Goal: Information Seeking & Learning: Compare options

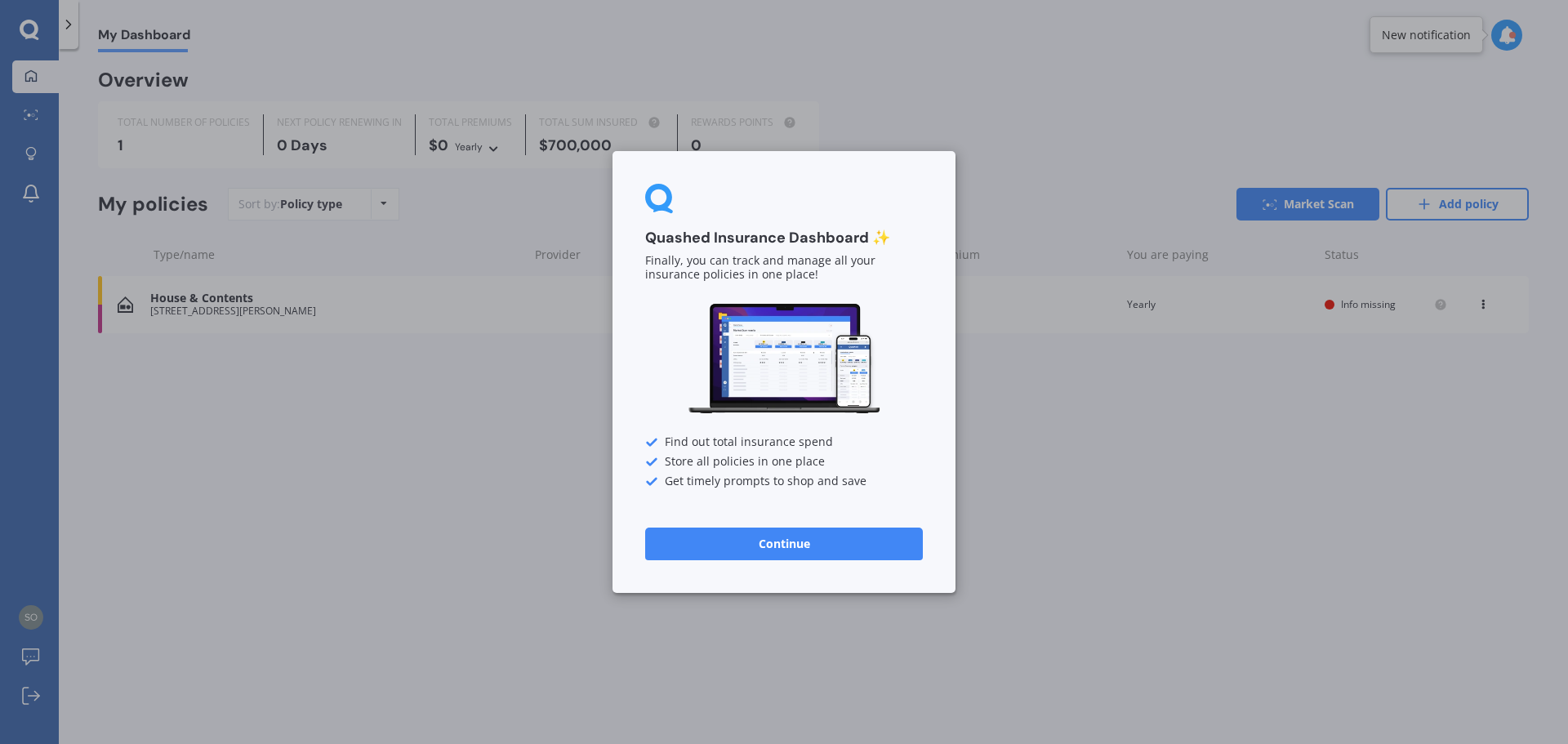
click at [831, 535] on button "Continue" at bounding box center [784, 544] width 278 height 33
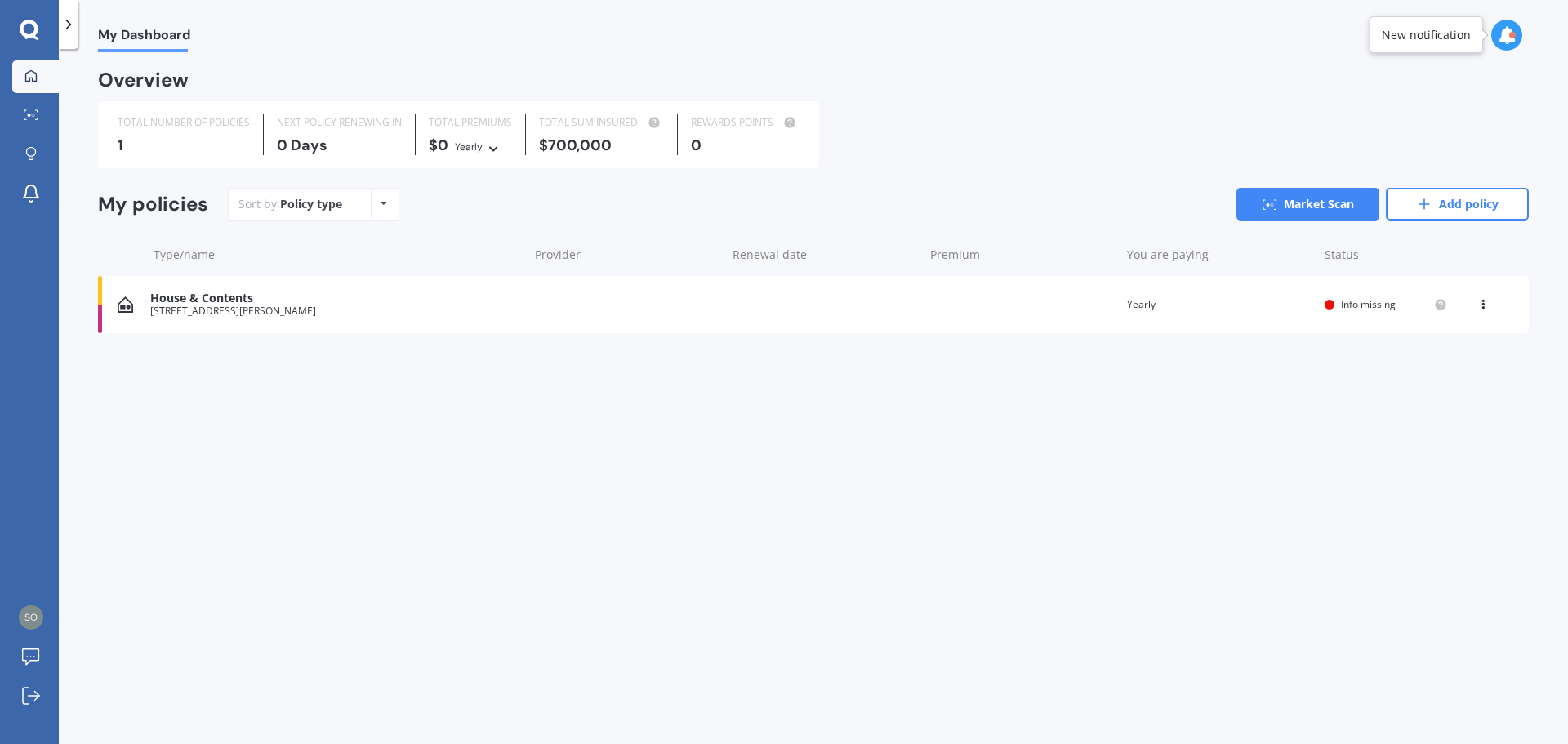
click at [358, 195] on div "Sort by: Policy type Policy type Alphabetical Date added Renewing next" at bounding box center [313, 204] width 171 height 33
click at [376, 207] on div "Policy type Alphabetical Date added Renewing next" at bounding box center [383, 204] width 25 height 30
click at [447, 200] on div "Sort by: Policy type Policy type Alphabetical Date added Renewing next Market S…" at bounding box center [878, 204] width 1301 height 33
click at [180, 208] on div "My policies" at bounding box center [153, 204] width 110 height 24
click at [377, 201] on div "Policy type Alphabetical Date added Renewing next" at bounding box center [383, 204] width 25 height 30
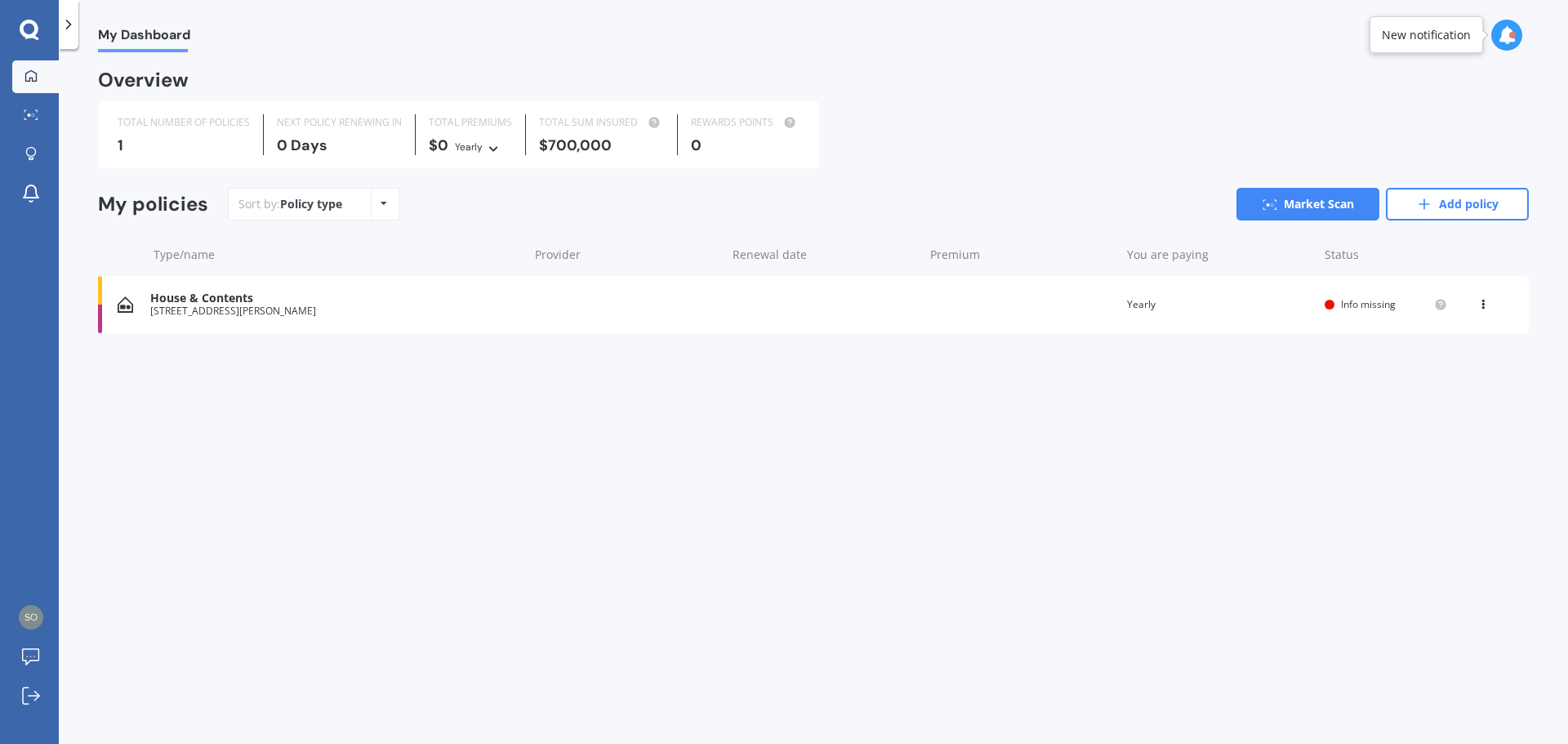
click at [509, 206] on div "Sort by: Policy type Policy type Alphabetical Date added Renewing next Market S…" at bounding box center [878, 204] width 1301 height 33
click at [1501, 202] on link "Add policy" at bounding box center [1457, 204] width 143 height 33
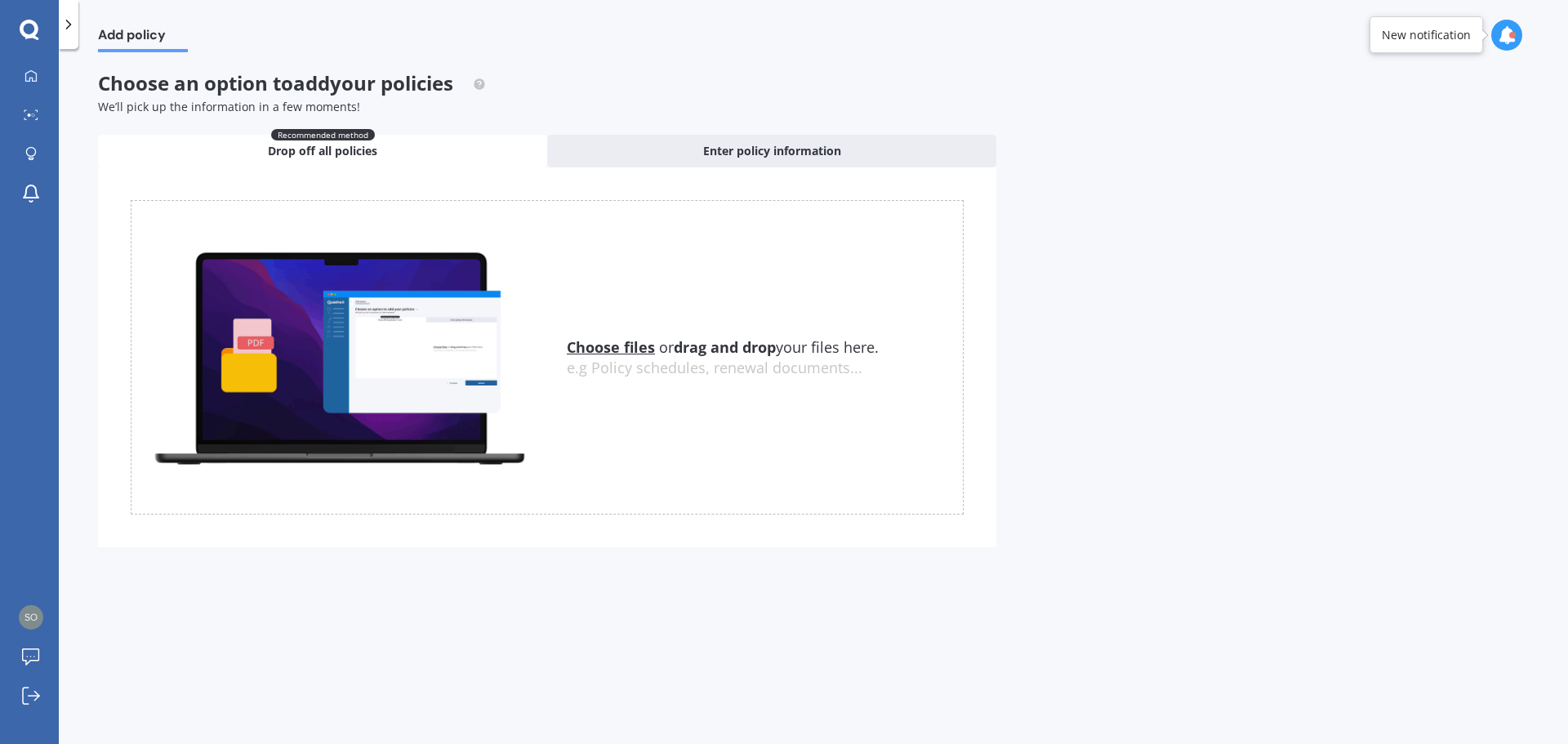
click at [344, 83] on span "to add your policies" at bounding box center [363, 83] width 180 height 27
click at [107, 98] on span "We’ll pick up the information in a few moments!" at bounding box center [229, 106] width 262 height 16
click at [403, 340] on img at bounding box center [339, 358] width 416 height 230
click at [623, 347] on u "Choose files" at bounding box center [611, 347] width 89 height 20
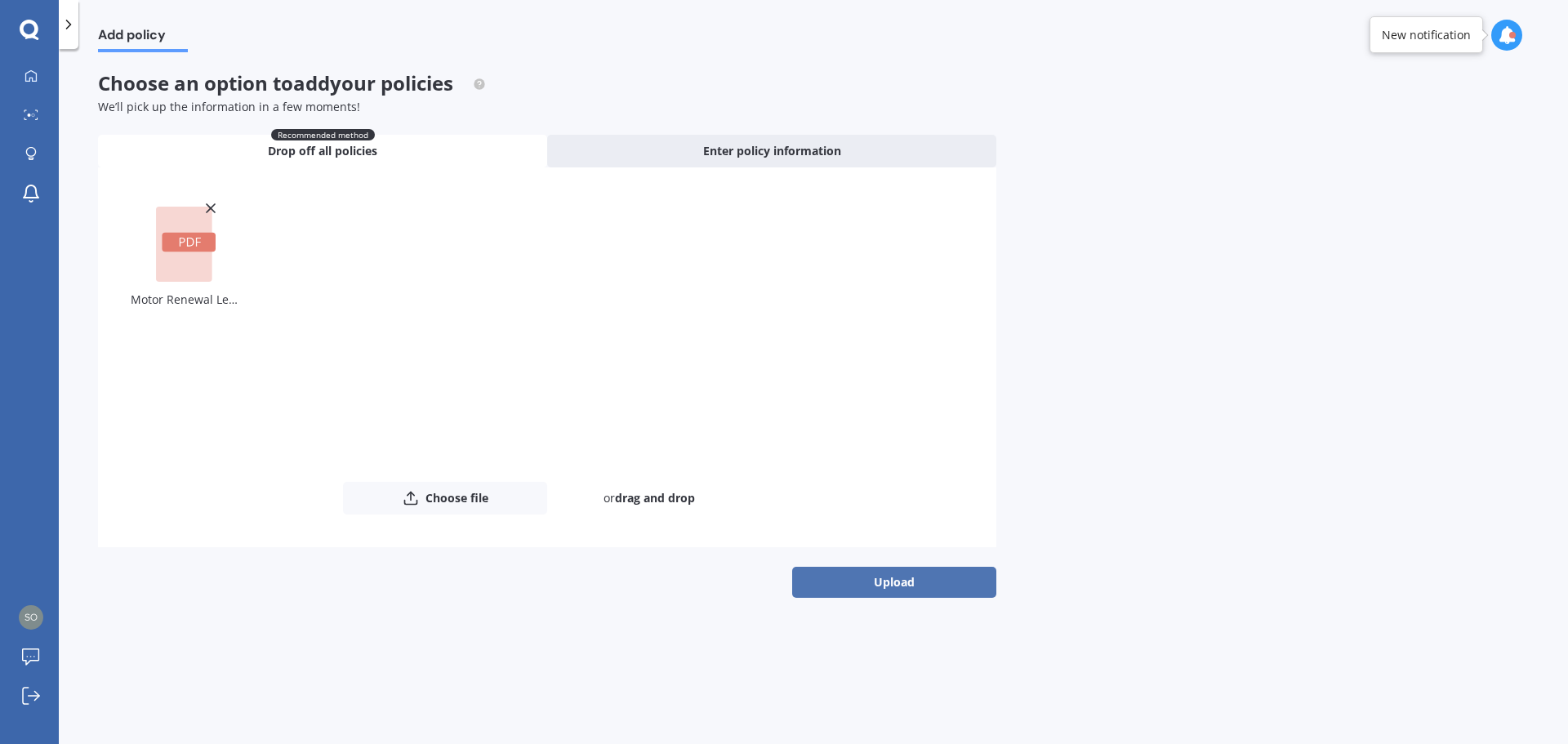
click at [877, 575] on button "Upload" at bounding box center [894, 582] width 204 height 31
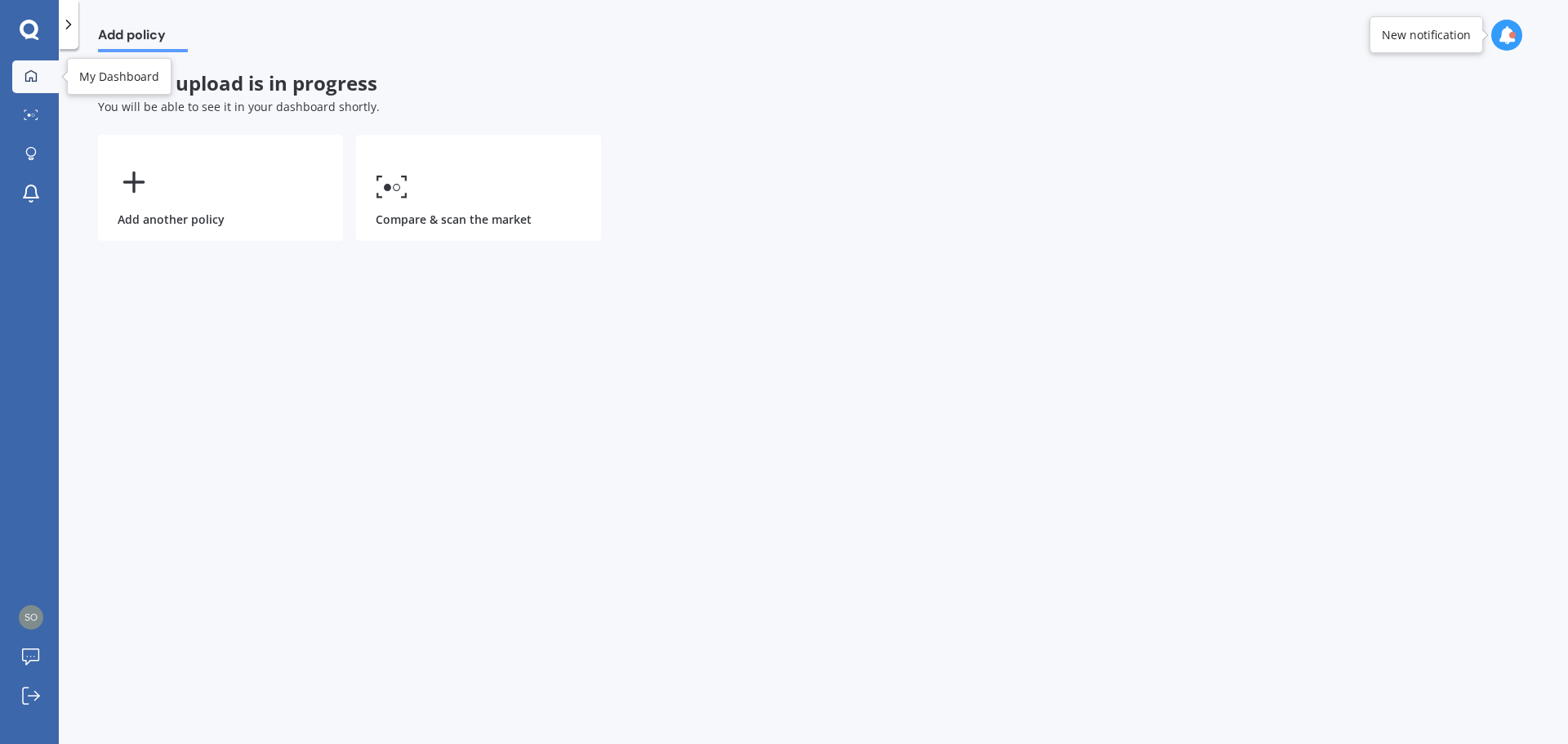
click at [25, 74] on icon at bounding box center [31, 75] width 11 height 11
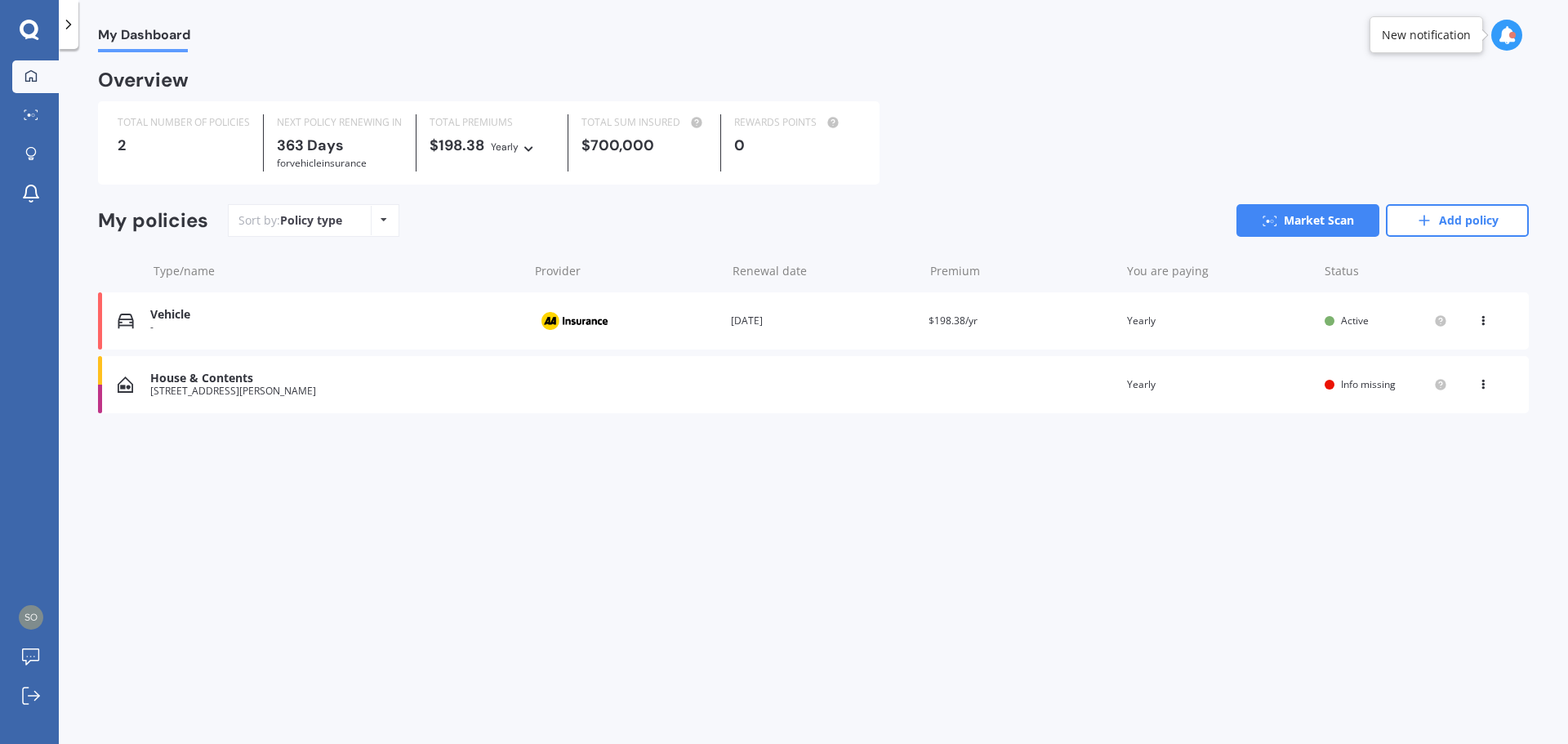
click at [175, 321] on div "Vehicle" at bounding box center [335, 314] width 370 height 14
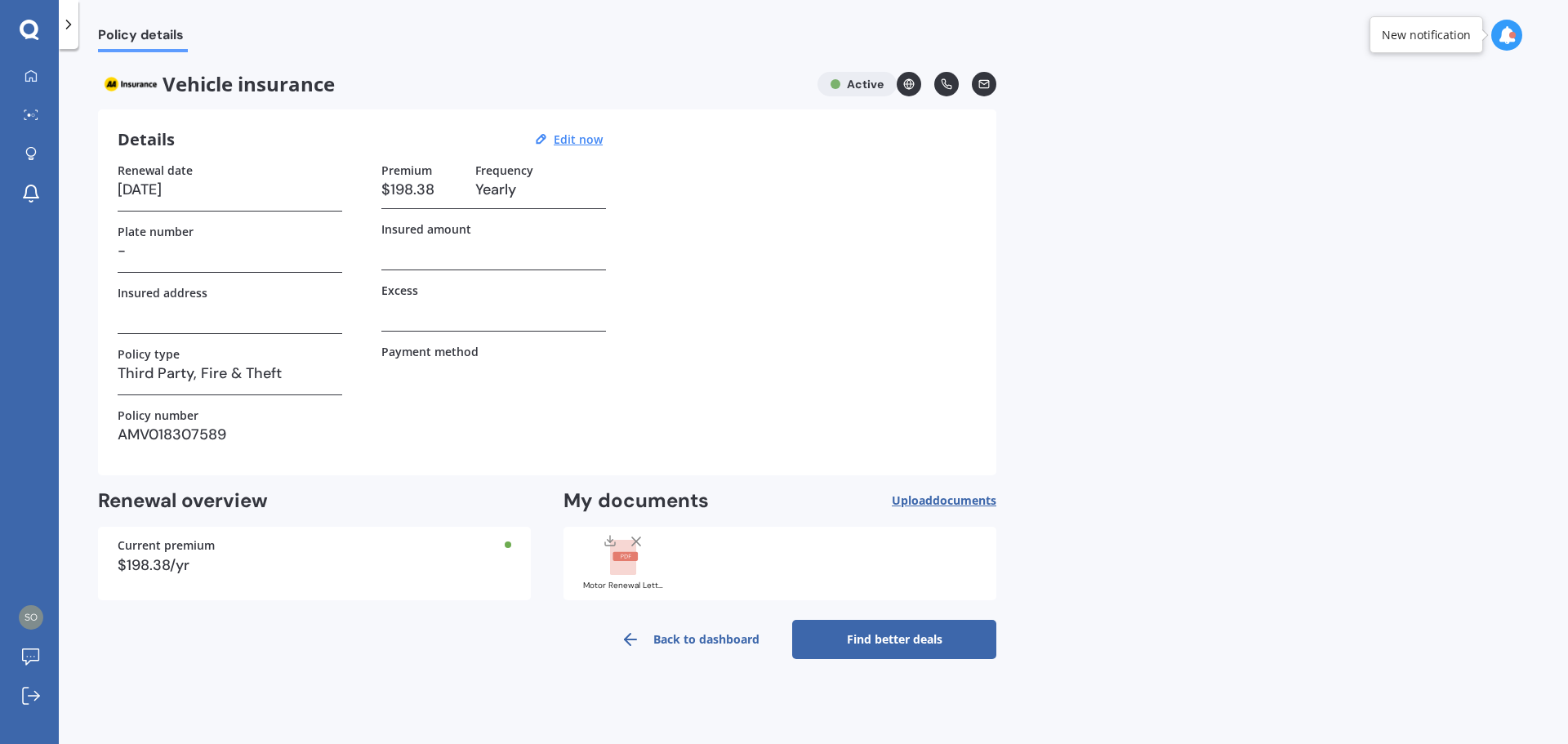
click at [908, 640] on link "Find better deals" at bounding box center [894, 640] width 204 height 39
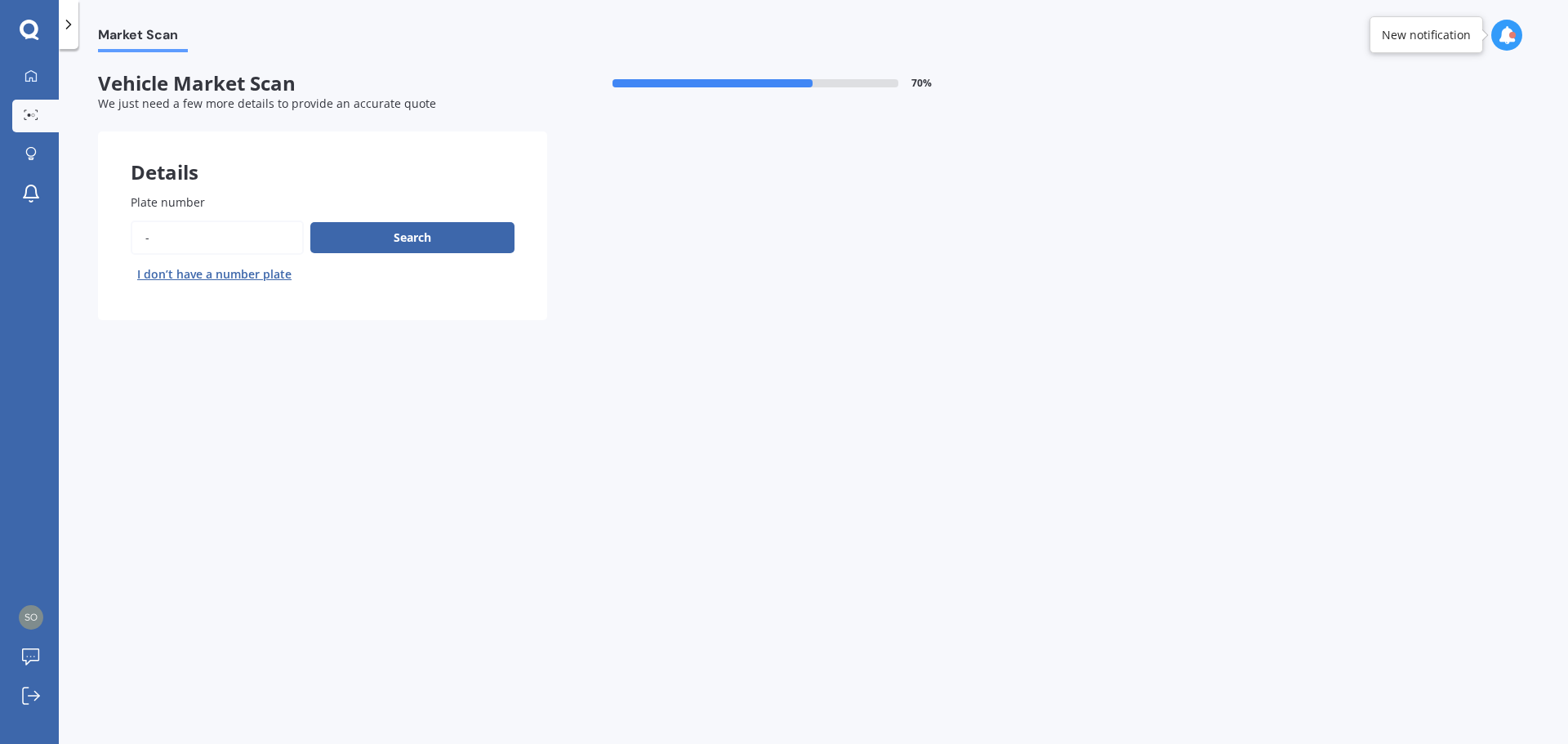
click at [153, 227] on input "Plate number" at bounding box center [217, 238] width 173 height 34
type input "efk273"
click at [446, 240] on button "Search" at bounding box center [412, 238] width 204 height 31
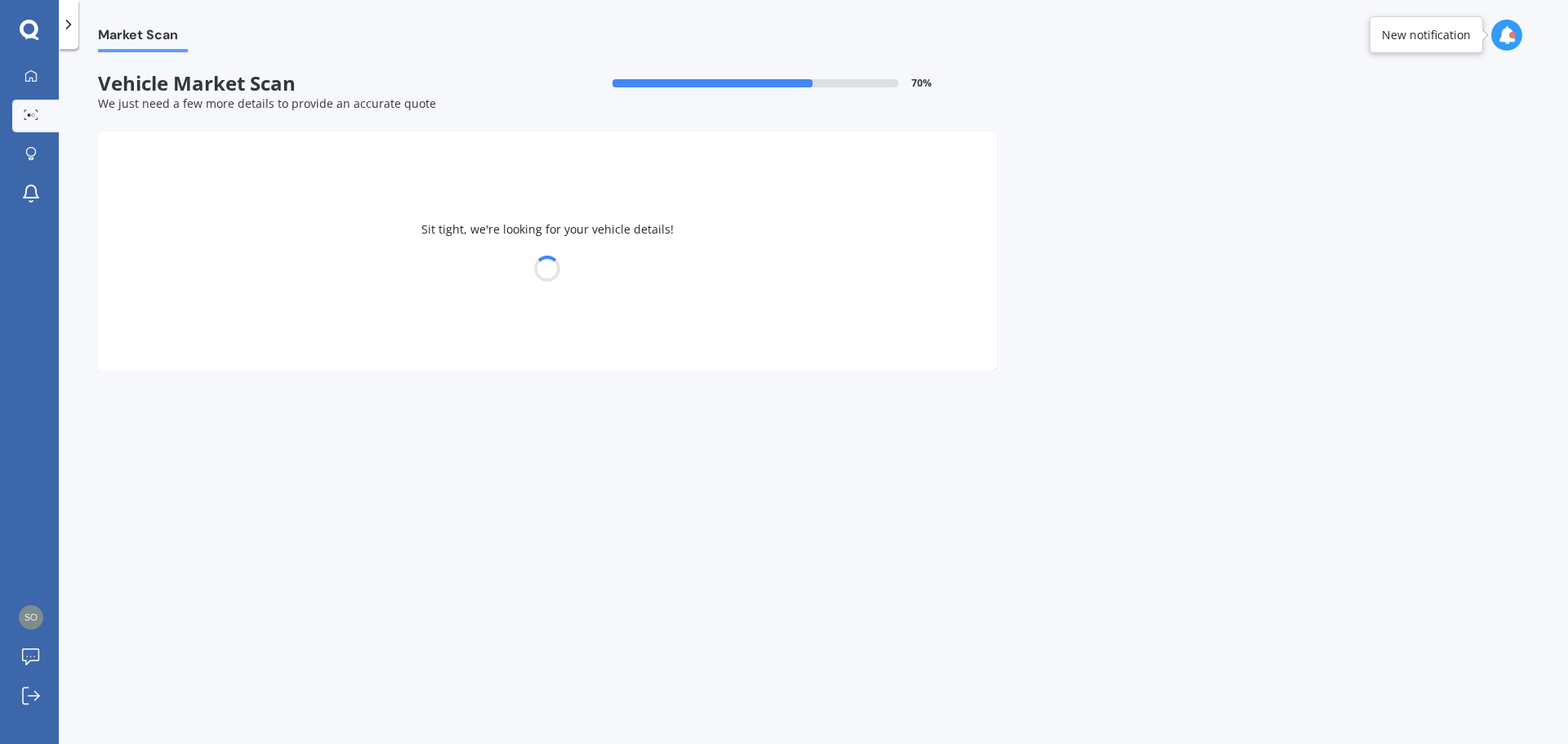
select select "TOYOTA"
select select "10"
select select "06"
select select "1989"
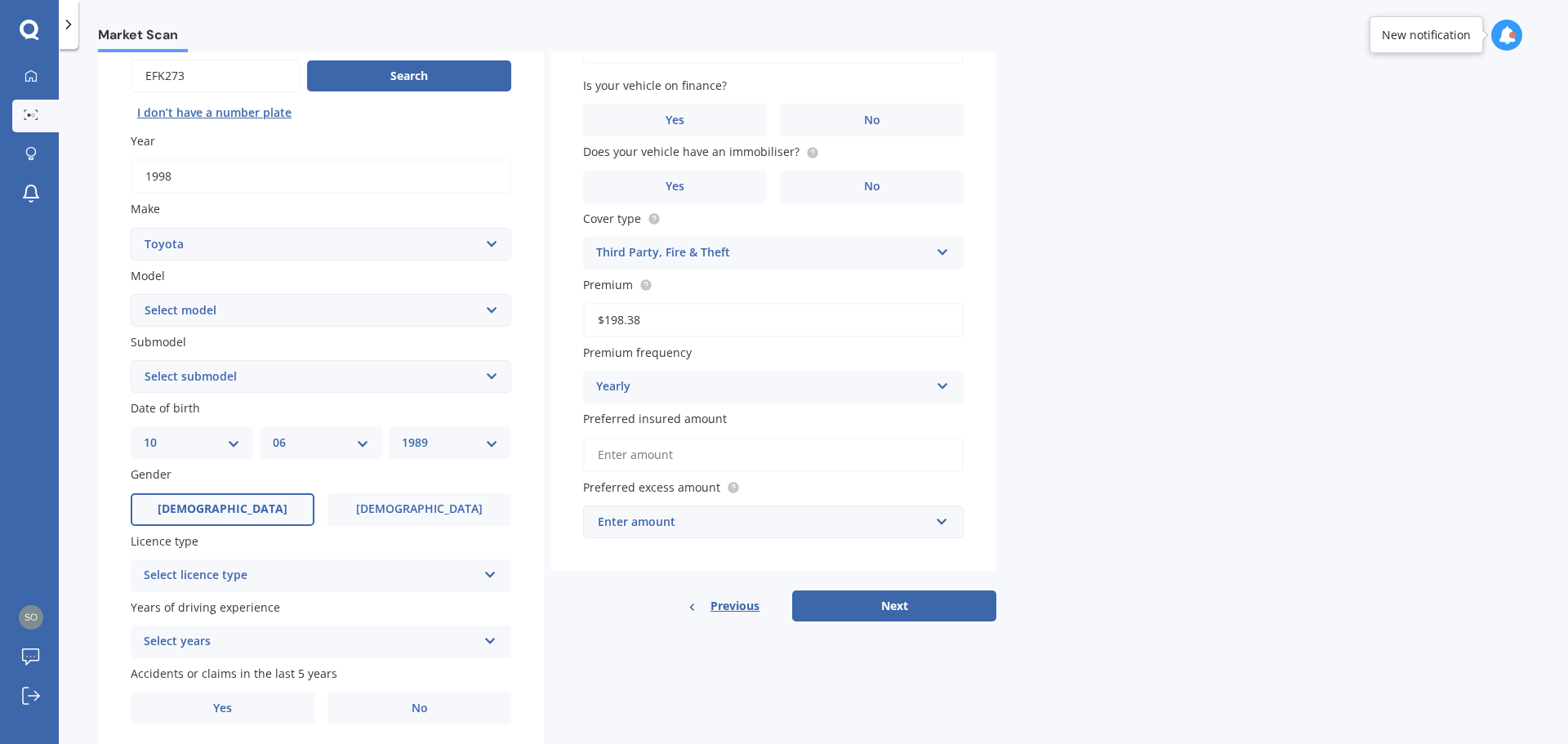
scroll to position [163, 0]
click at [212, 304] on select "Select model 4 Runner 86 [PERSON_NAME] Alphard Altezza Aqua Aristo Aurion Auris…" at bounding box center [321, 308] width 381 height 33
select select "RAV-4"
click at [130, 292] on select "Select model 4 Runner 86 [PERSON_NAME] Alphard Altezza Aqua Aristo Aurion Auris…" at bounding box center [321, 308] width 381 height 33
click at [231, 379] on select "Select submodel Diesel EV GX SUV 2.2/4WD/6AT Hybrid Hybrid 2WD Petrol" at bounding box center [321, 375] width 381 height 33
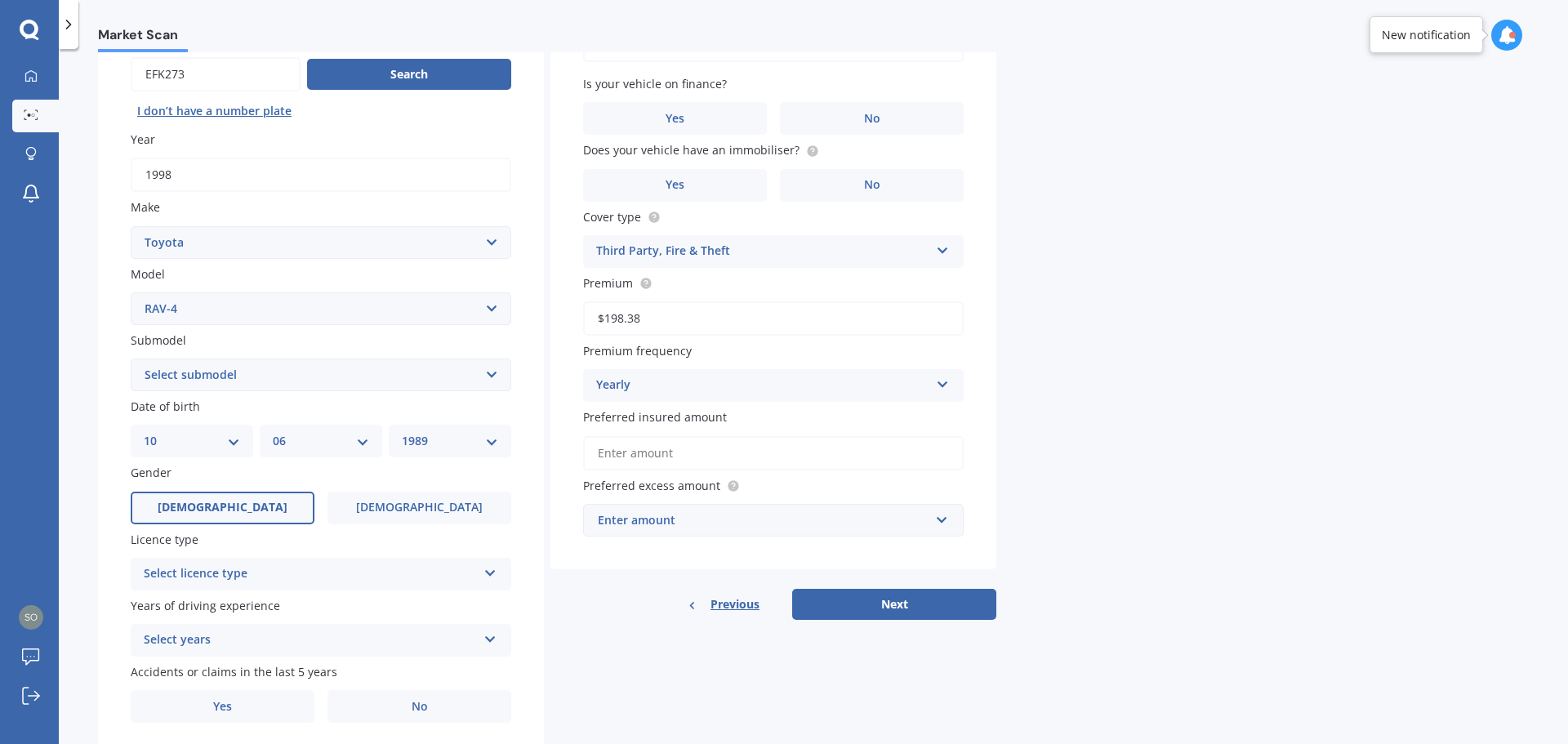
select select "PETROL"
click at [130, 358] on select "Select submodel Diesel EV GX SUV 2.2/4WD/6AT Hybrid Hybrid 2WD Petrol" at bounding box center [321, 375] width 381 height 33
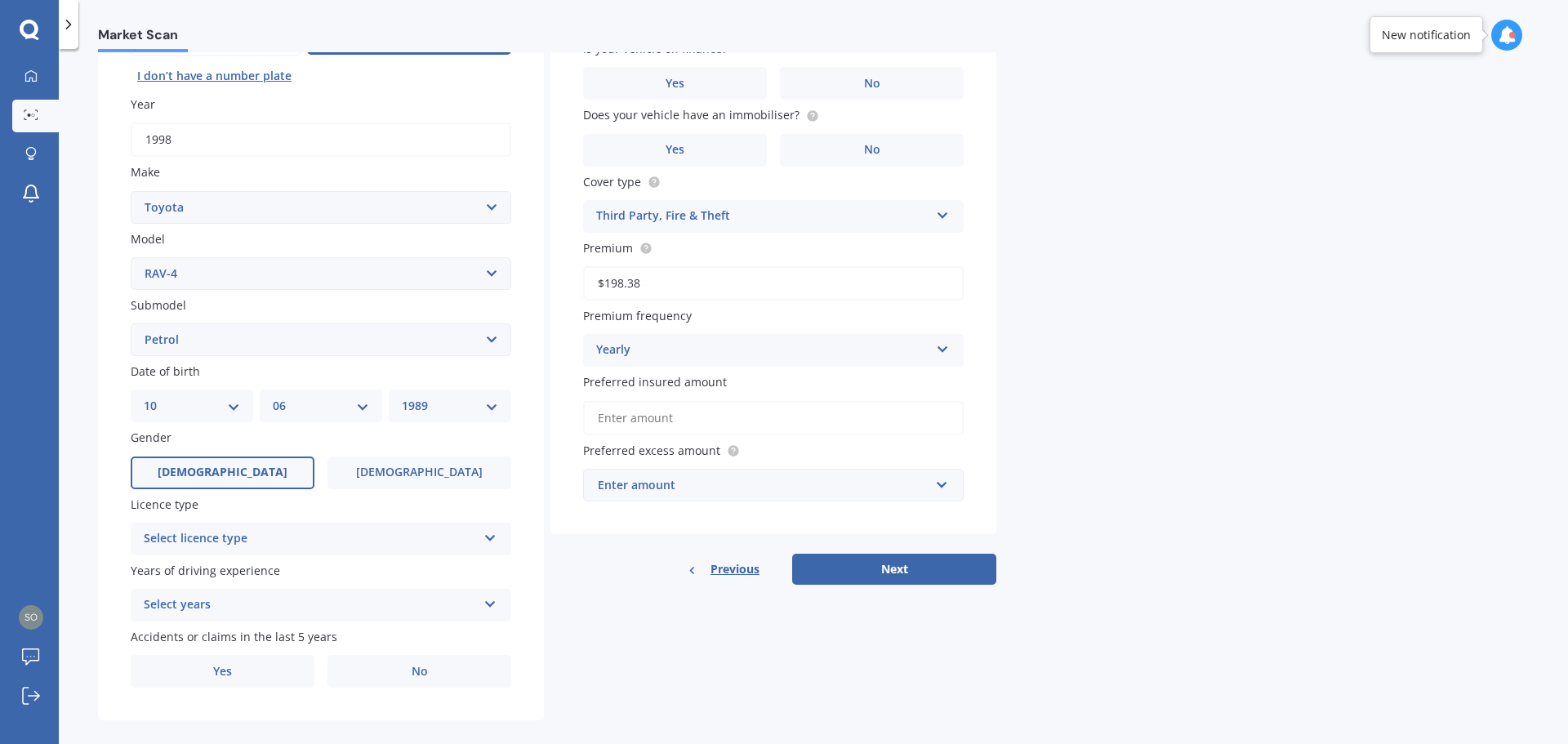
scroll to position [217, 0]
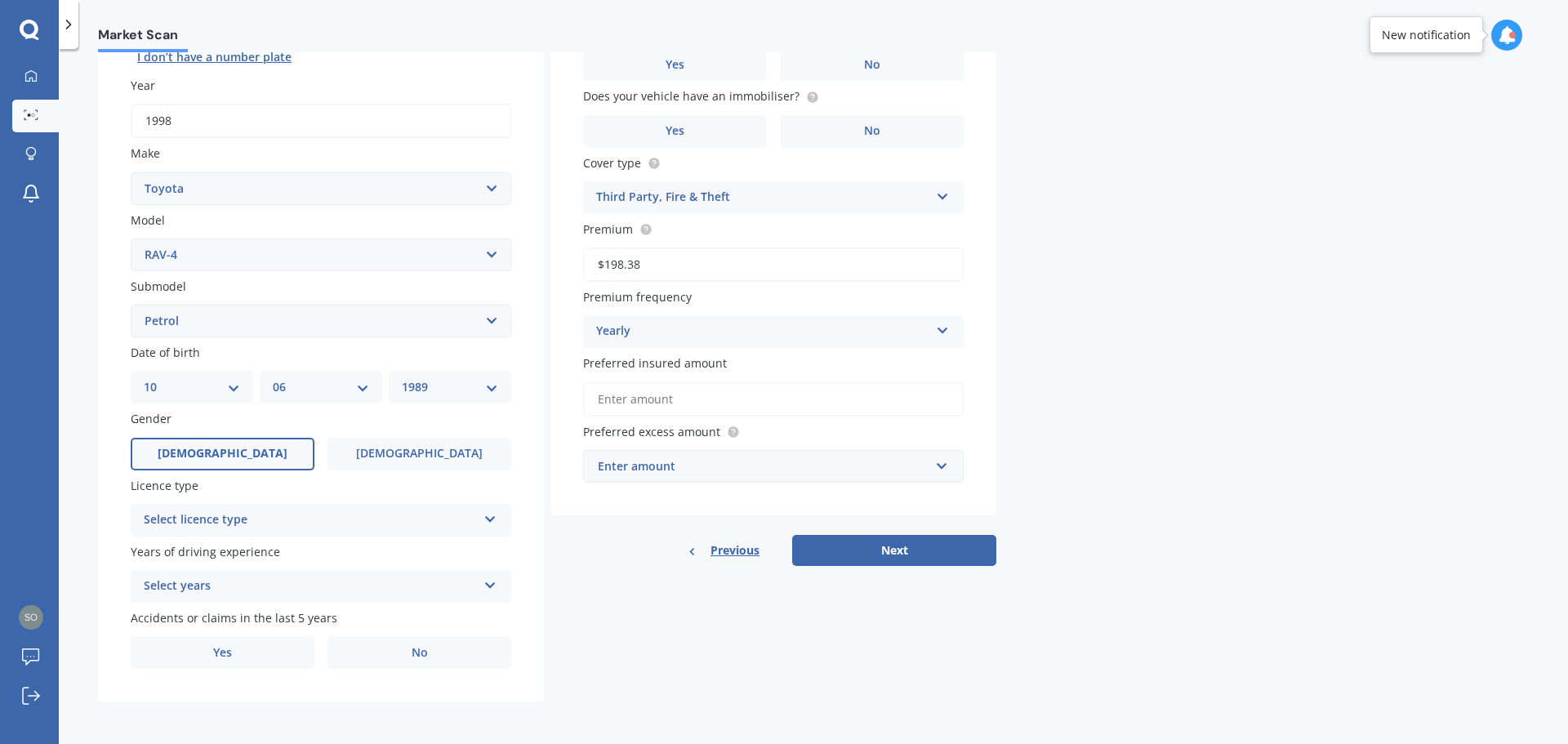
click at [240, 515] on div "Select licence type" at bounding box center [310, 520] width 333 height 20
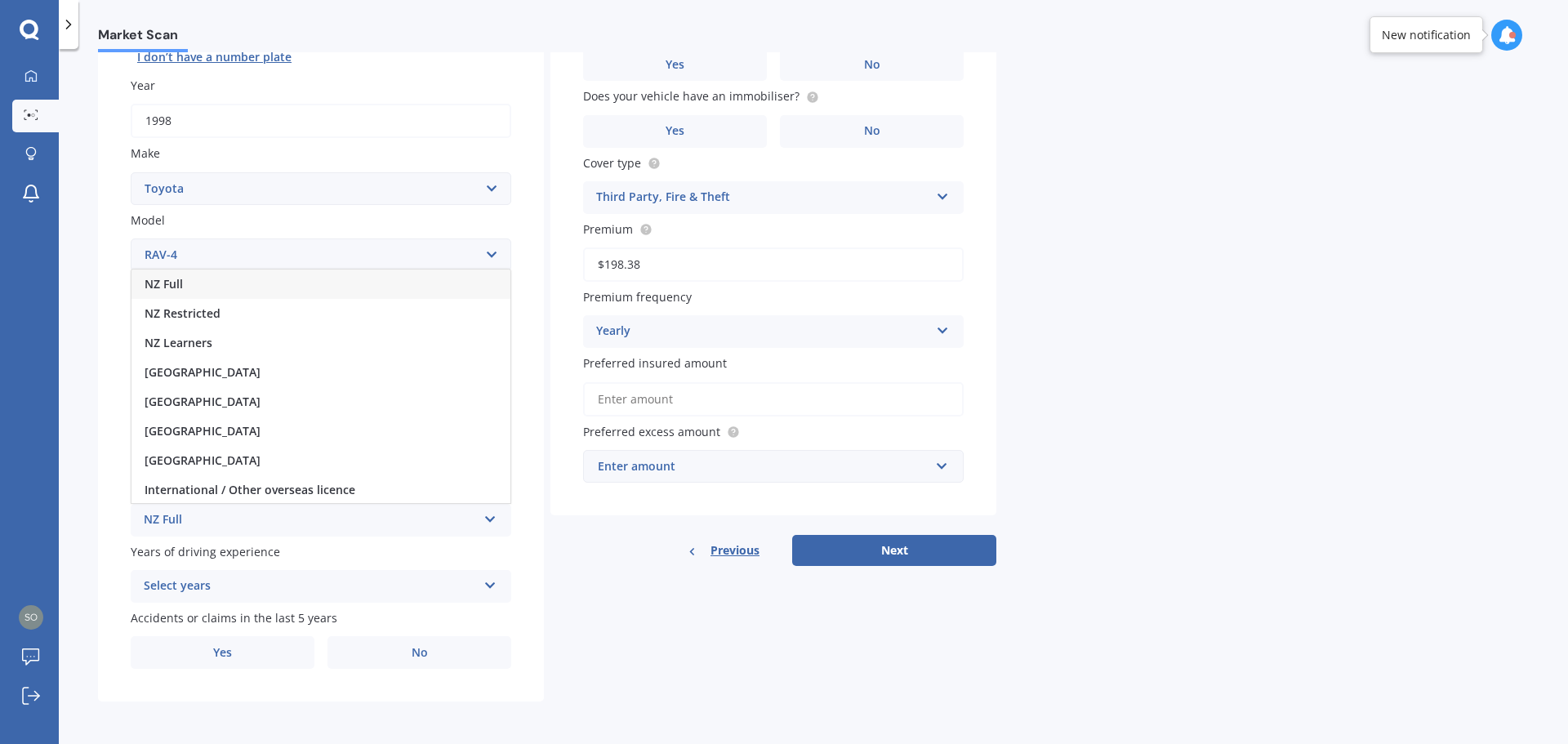
click at [209, 280] on div "NZ Full" at bounding box center [321, 285] width 379 height 30
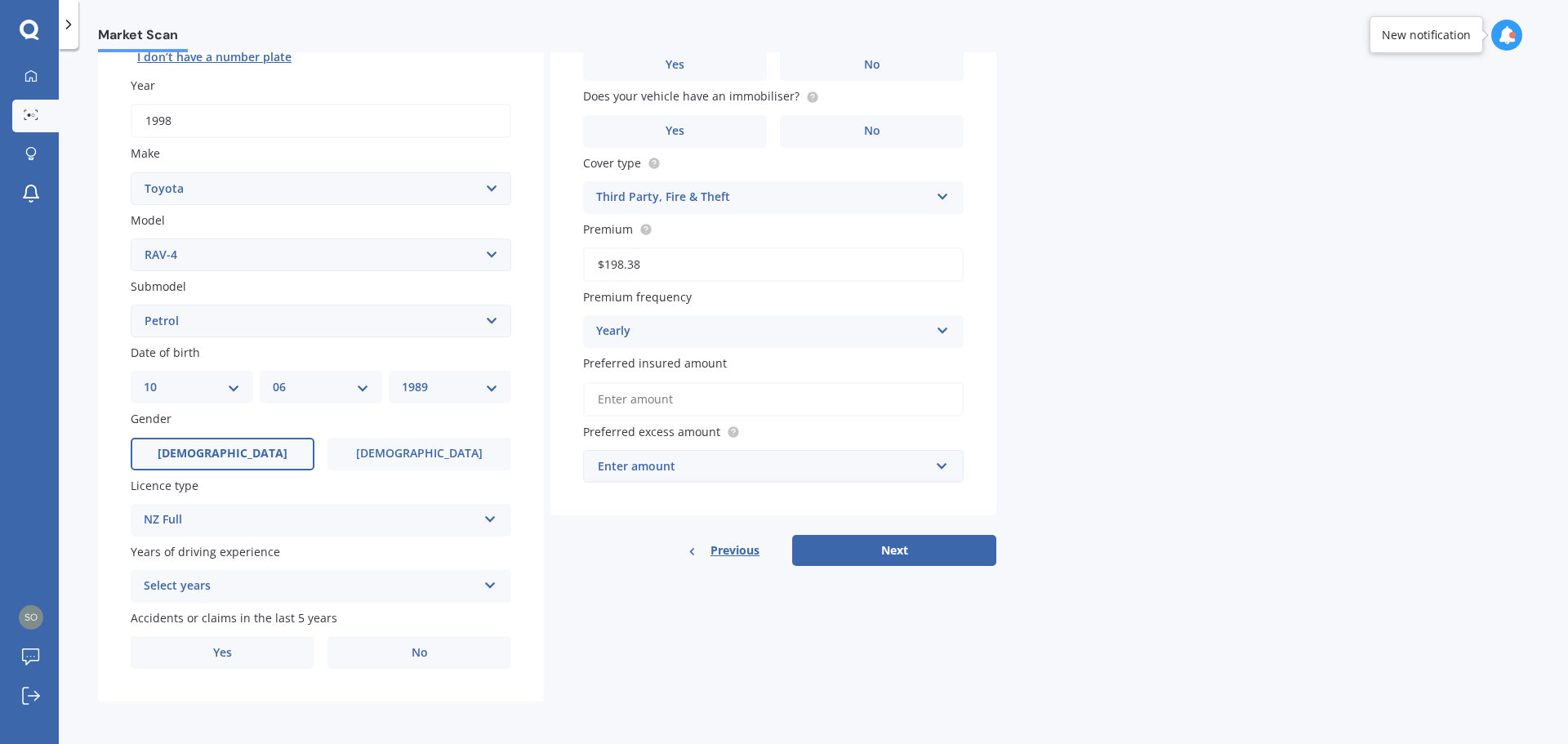
click at [239, 579] on div "Select years" at bounding box center [310, 587] width 333 height 20
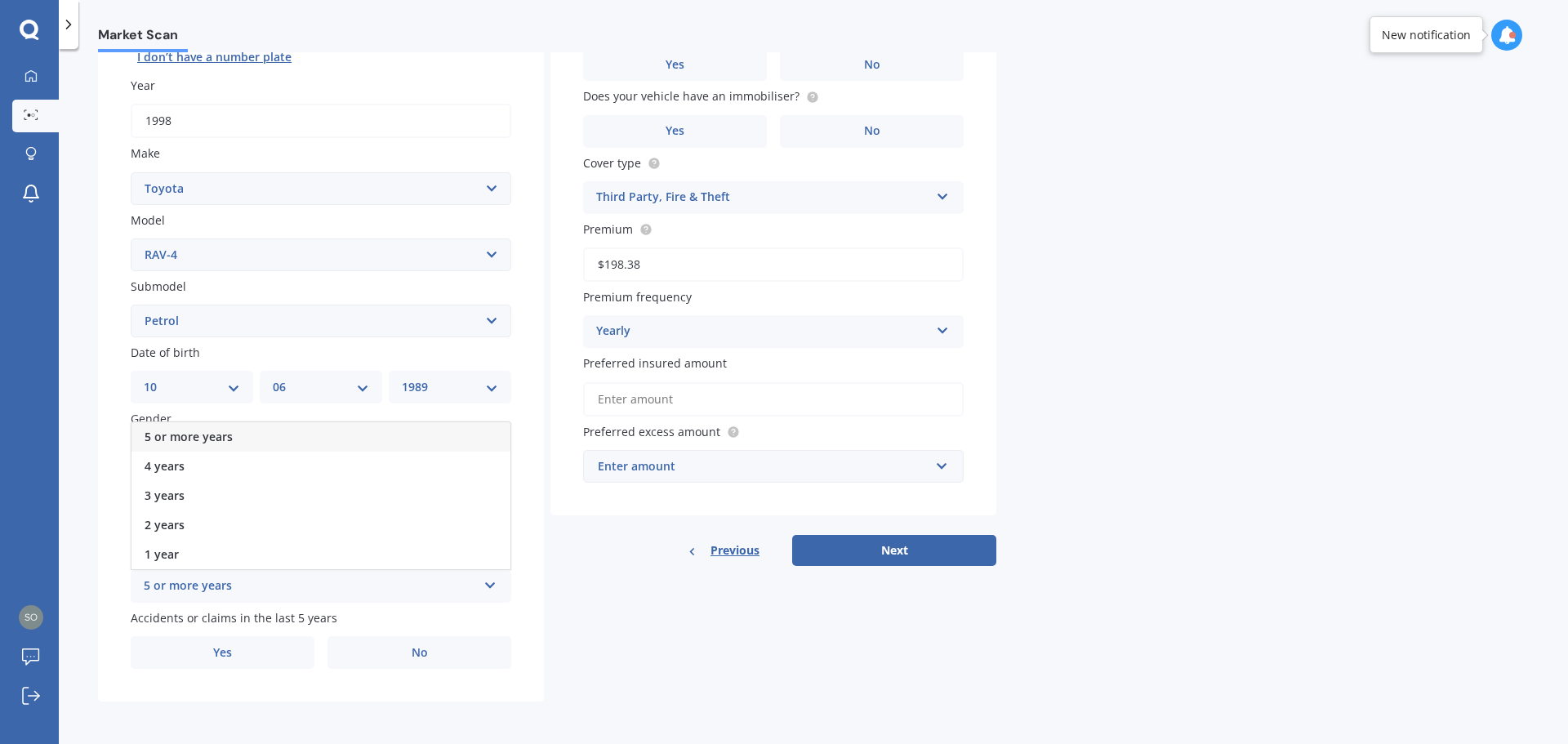
click at [243, 440] on div "5 or more years" at bounding box center [321, 437] width 379 height 30
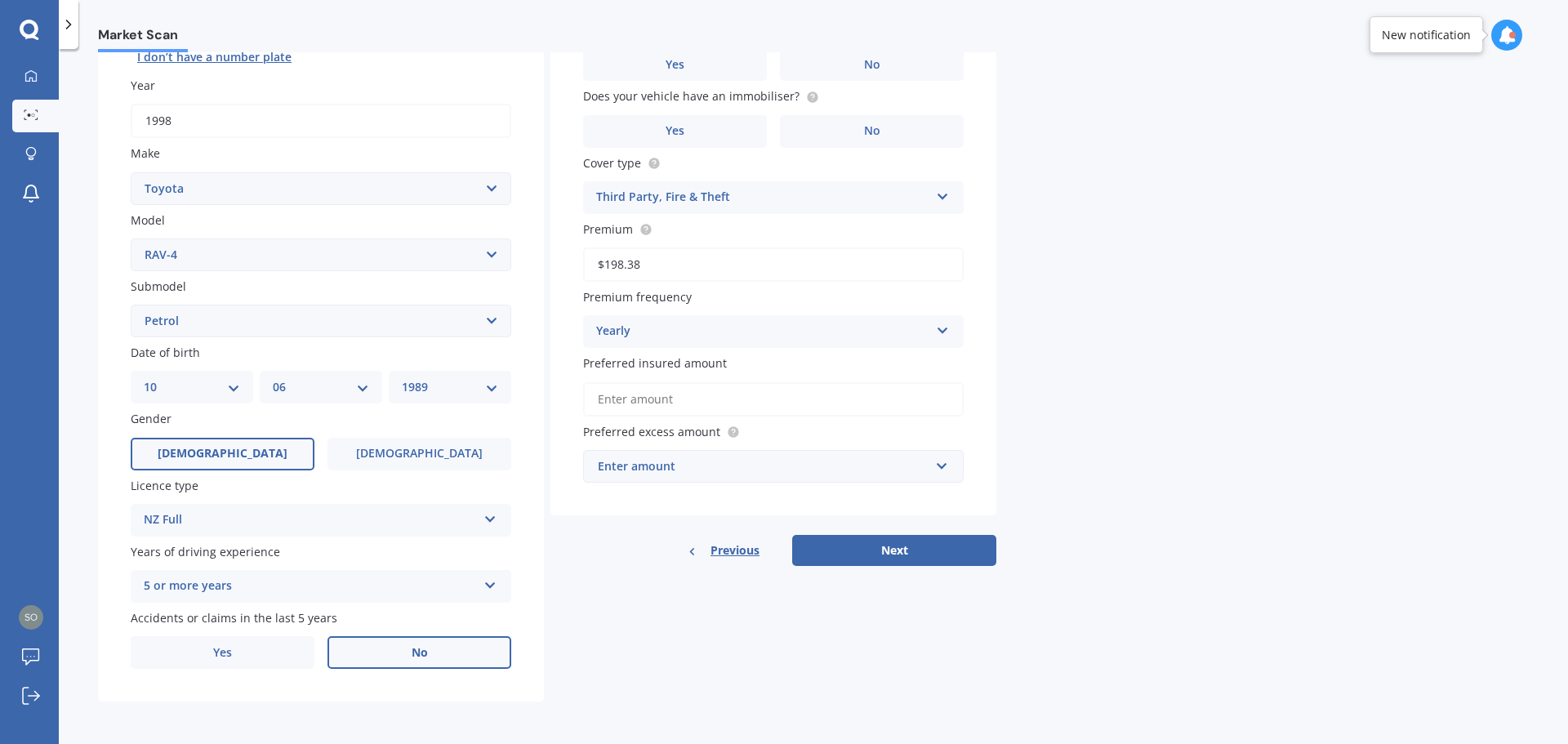
click at [382, 650] on label "No" at bounding box center [419, 653] width 184 height 33
click at [0, 0] on input "No" at bounding box center [0, 0] width 0 height 0
click at [654, 403] on input "Preferred insured amount" at bounding box center [773, 399] width 381 height 34
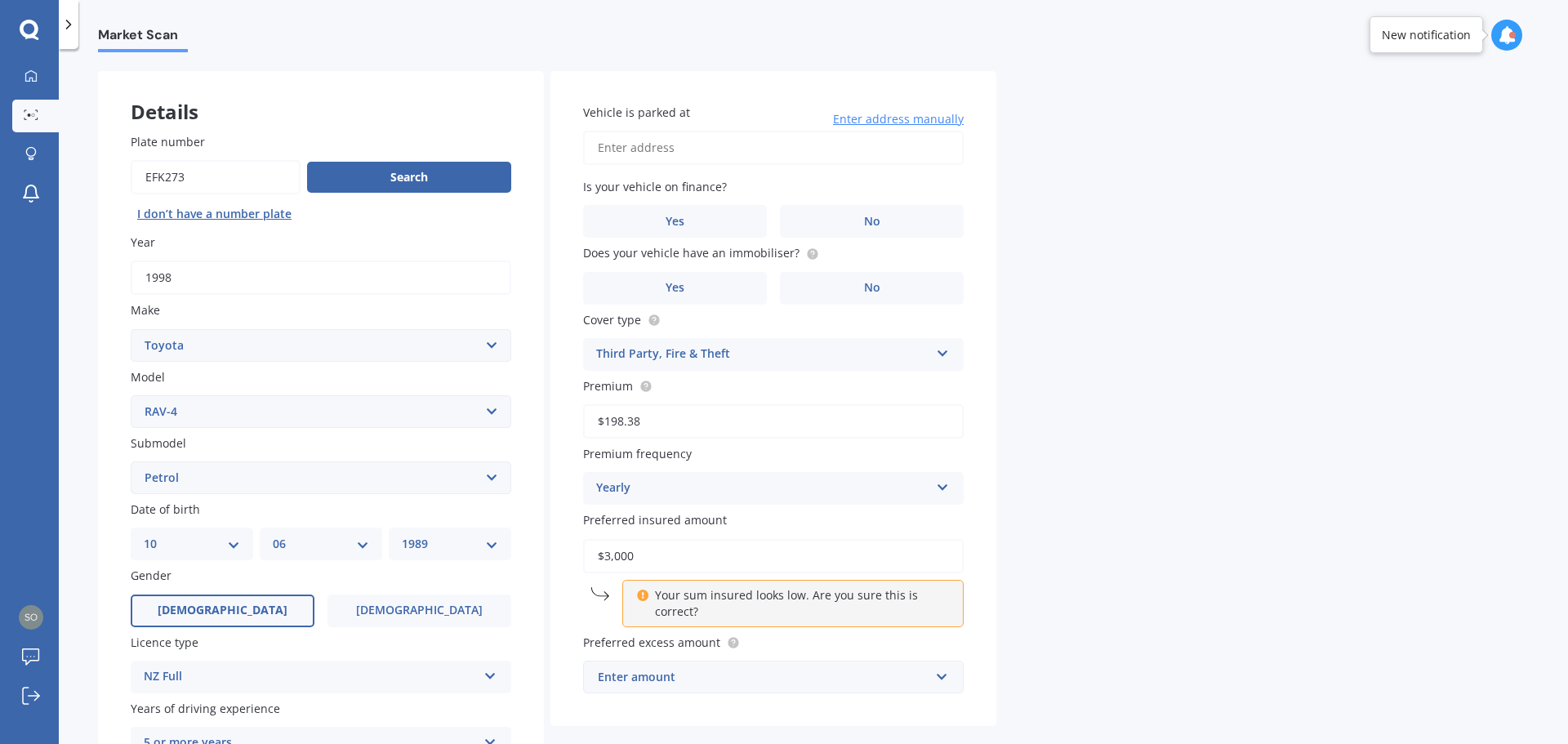
scroll to position [54, 0]
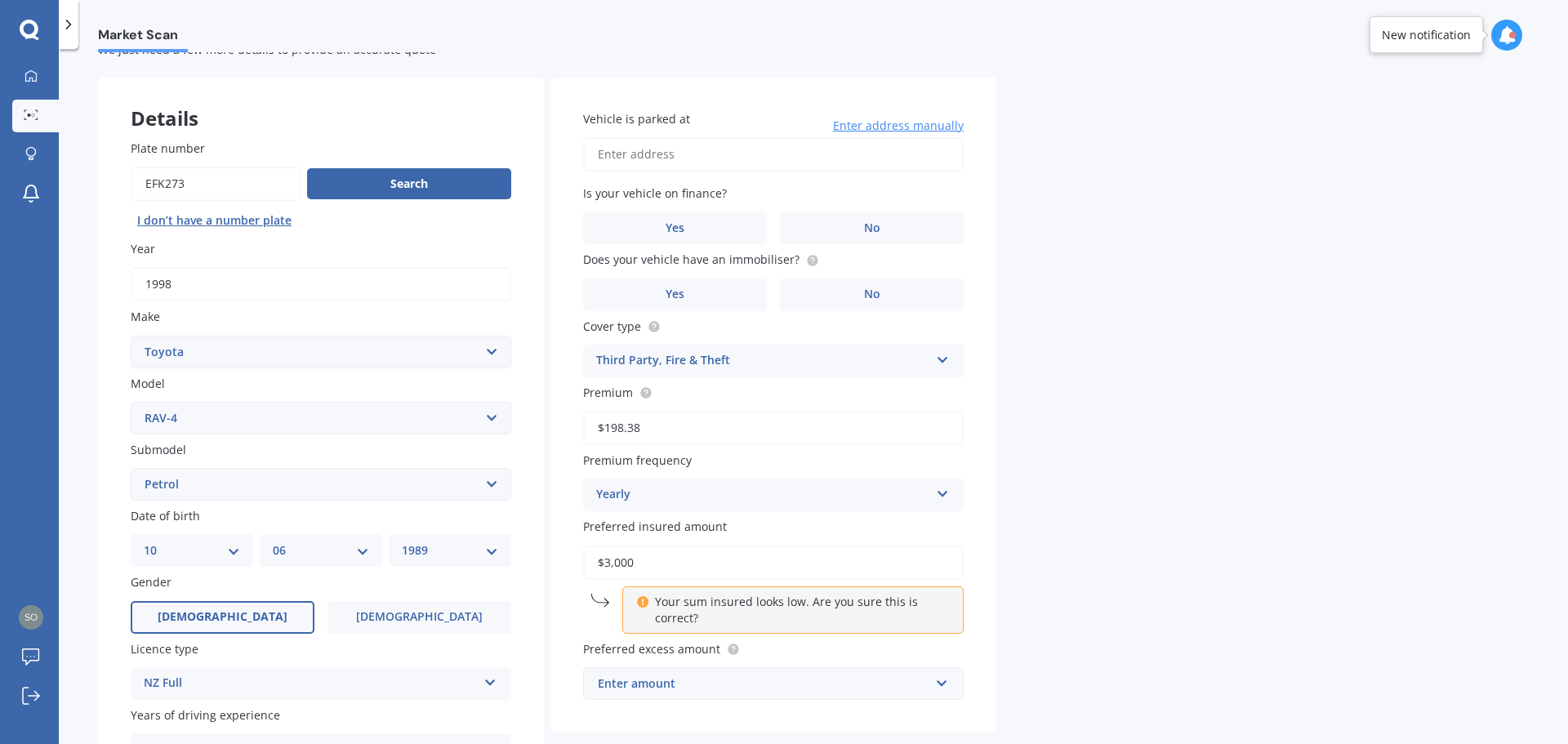
type input "$3,000"
click at [1005, 568] on div "Market Scan Vehicle Market Scan 70 % We just need a few more details to provide…" at bounding box center [814, 399] width 1509 height 695
click at [702, 654] on span "Preferred excess amount" at bounding box center [651, 649] width 137 height 16
click at [857, 230] on label "No" at bounding box center [872, 228] width 184 height 33
click at [0, 0] on input "No" at bounding box center [0, 0] width 0 height 0
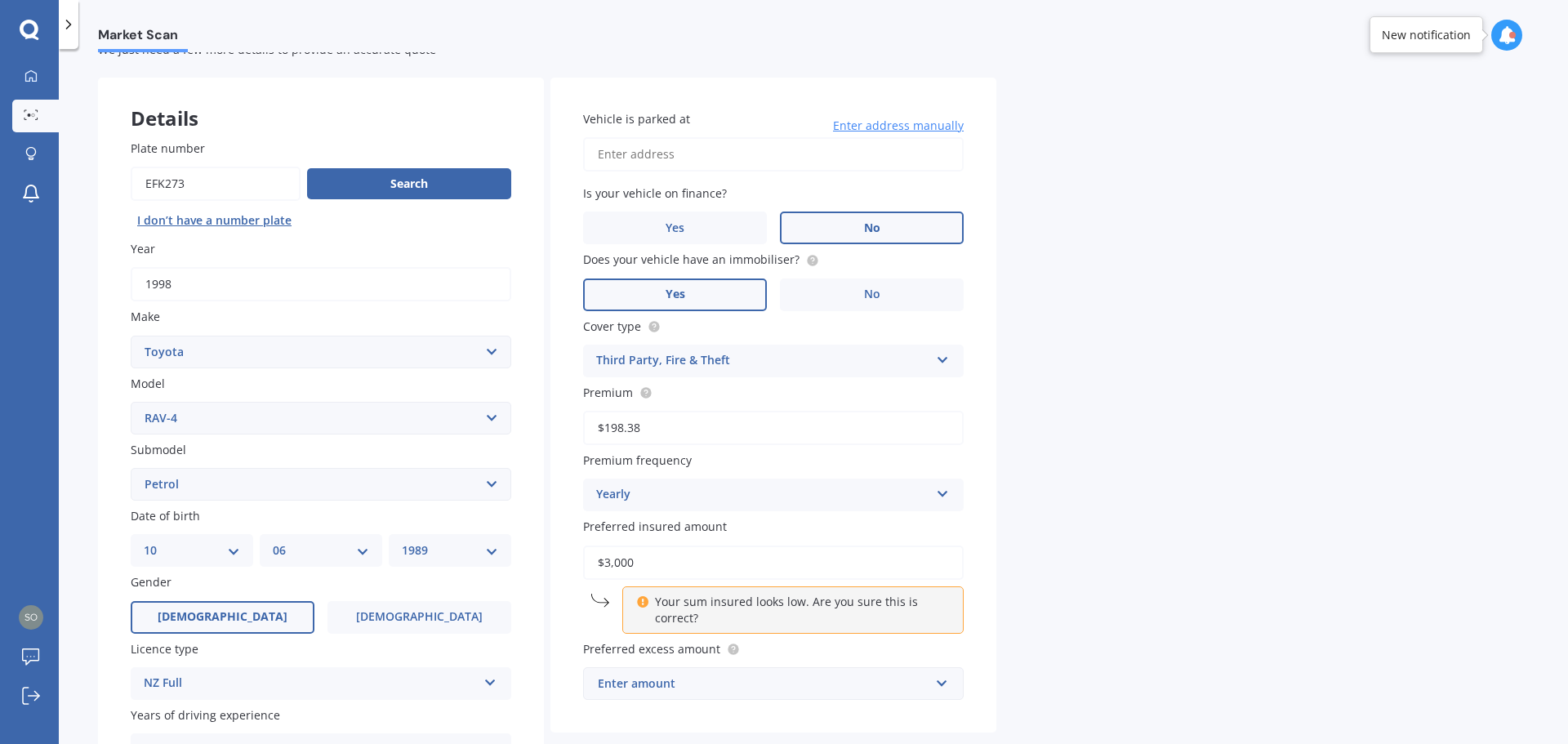
drag, startPoint x: 708, startPoint y: 291, endPoint x: 759, endPoint y: 308, distance: 53.8
click at [709, 292] on label "Yes" at bounding box center [675, 295] width 184 height 33
click at [0, 0] on input "Yes" at bounding box center [0, 0] width 0 height 0
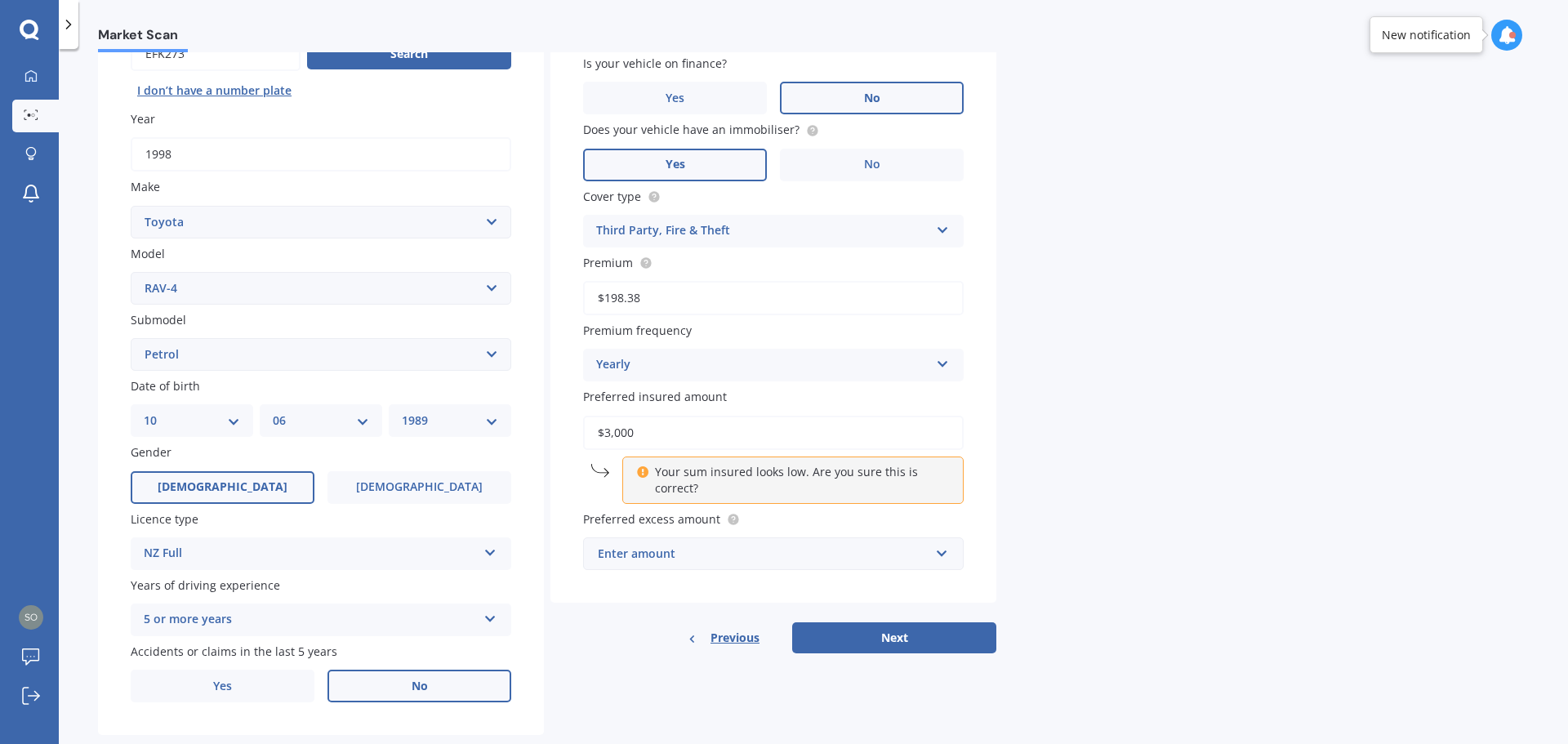
scroll to position [217, 0]
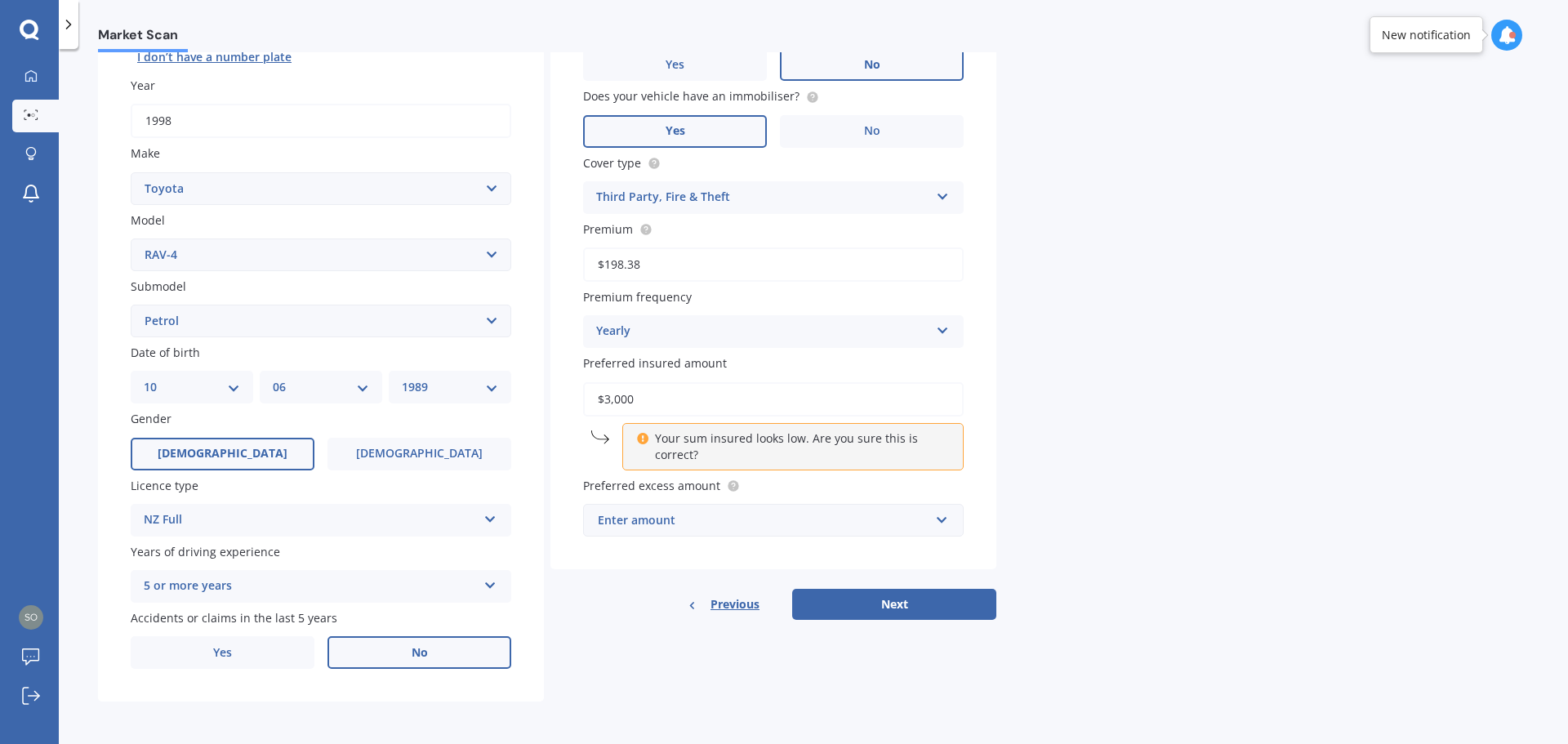
click at [663, 522] on div "Enter amount" at bounding box center [763, 520] width 331 height 18
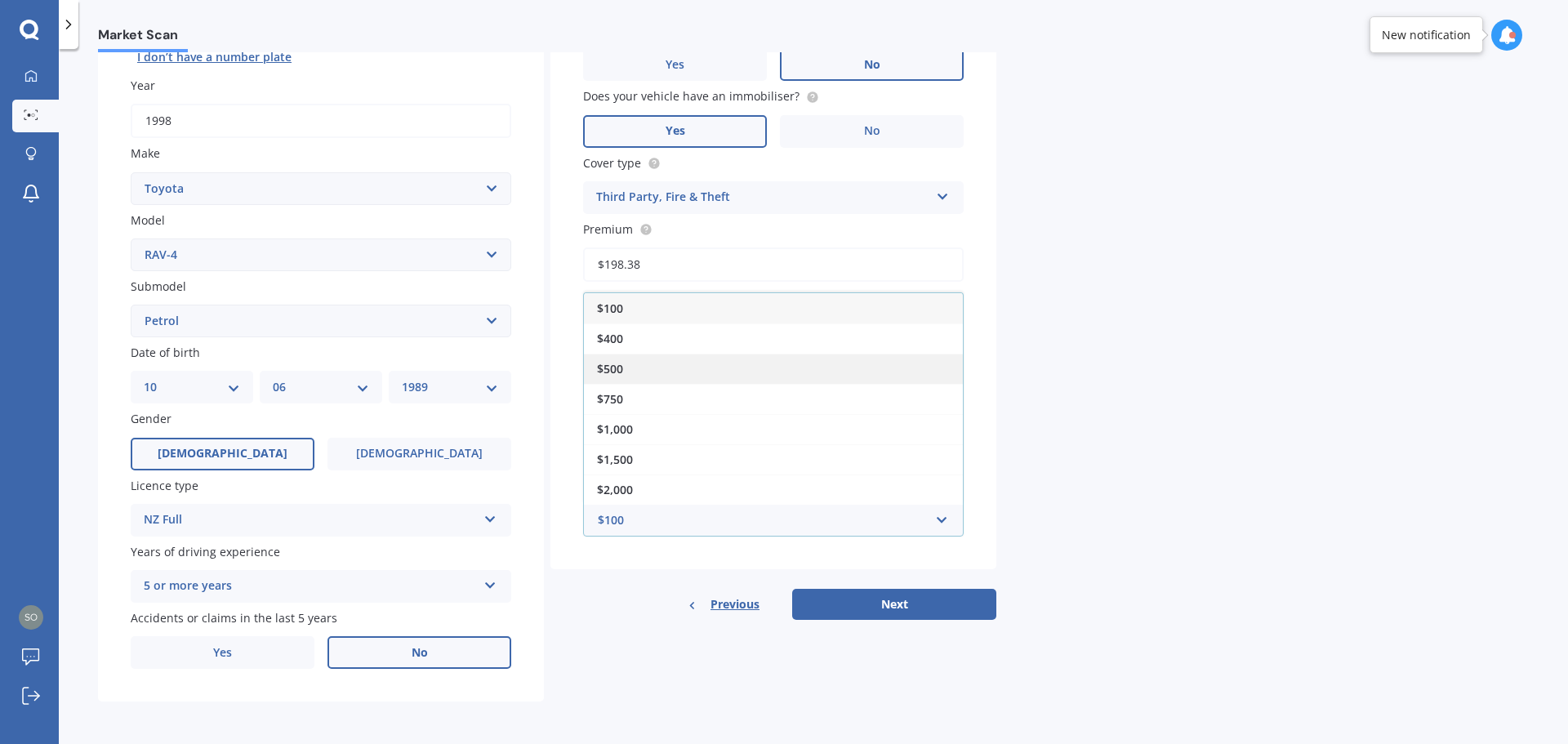
click at [627, 369] on div "$500" at bounding box center [773, 368] width 379 height 30
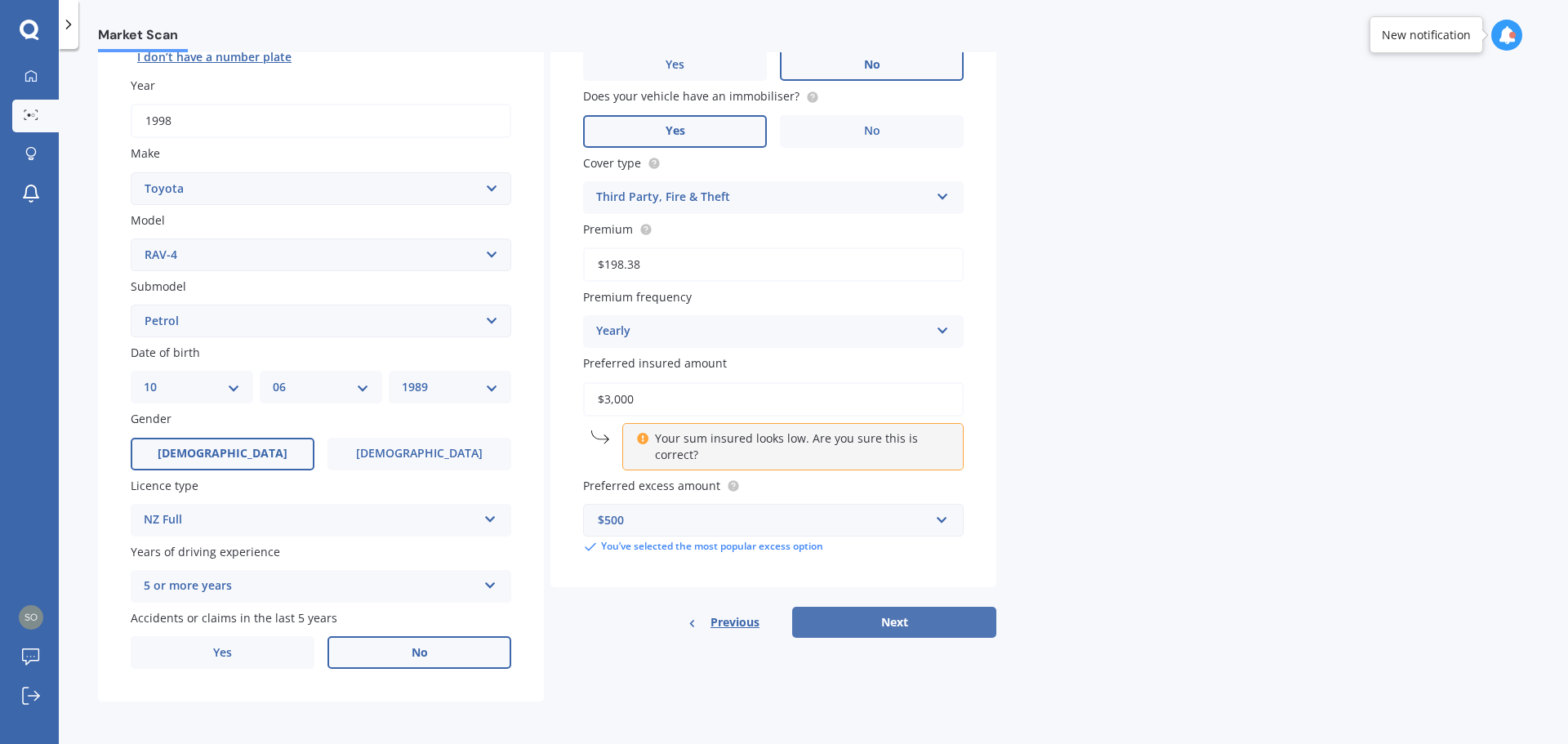
click at [900, 626] on button "Next" at bounding box center [894, 623] width 204 height 31
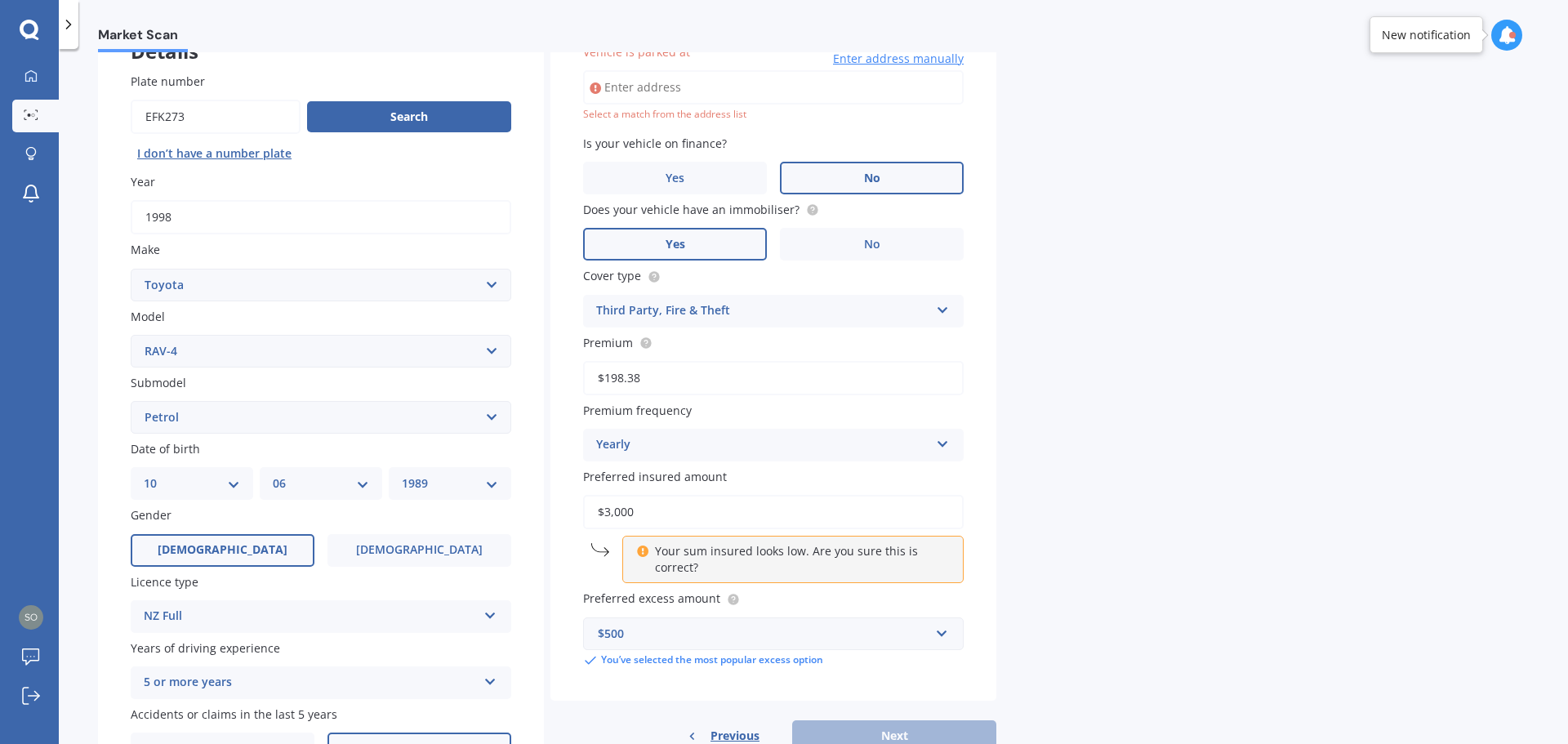
scroll to position [112, 0]
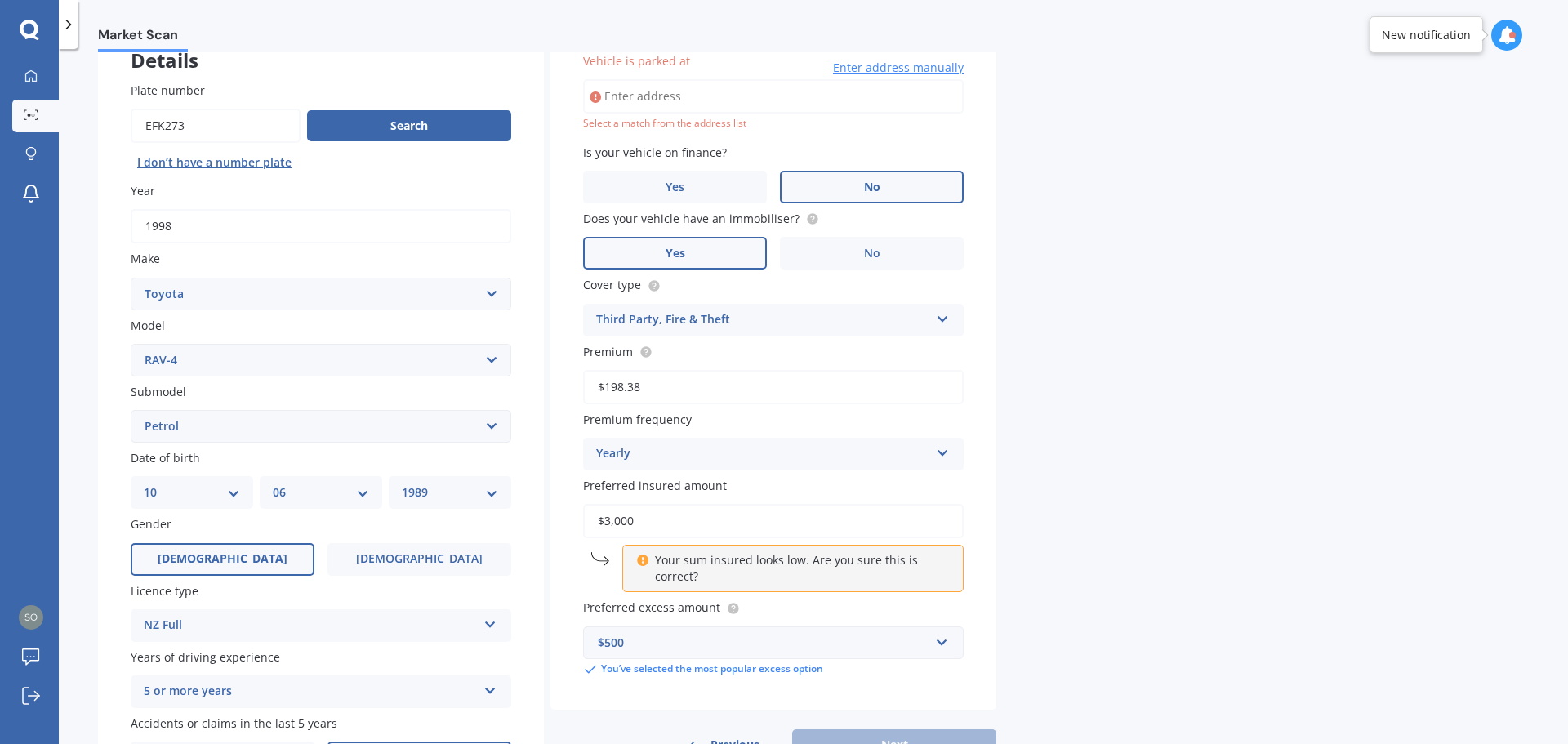
click at [679, 94] on input "Vehicle is parked at" at bounding box center [773, 97] width 381 height 34
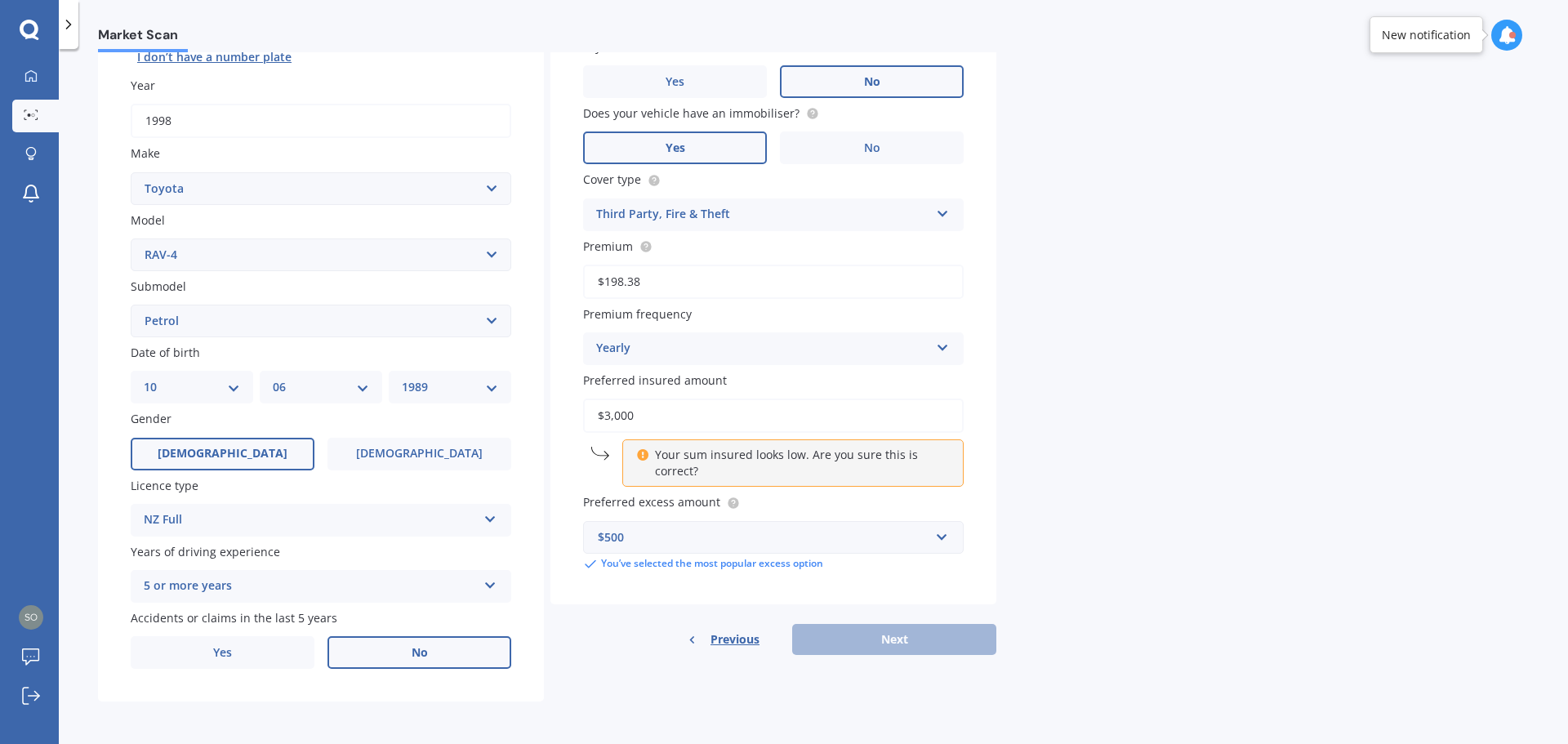
click at [890, 641] on div "Previous Next" at bounding box center [773, 640] width 446 height 31
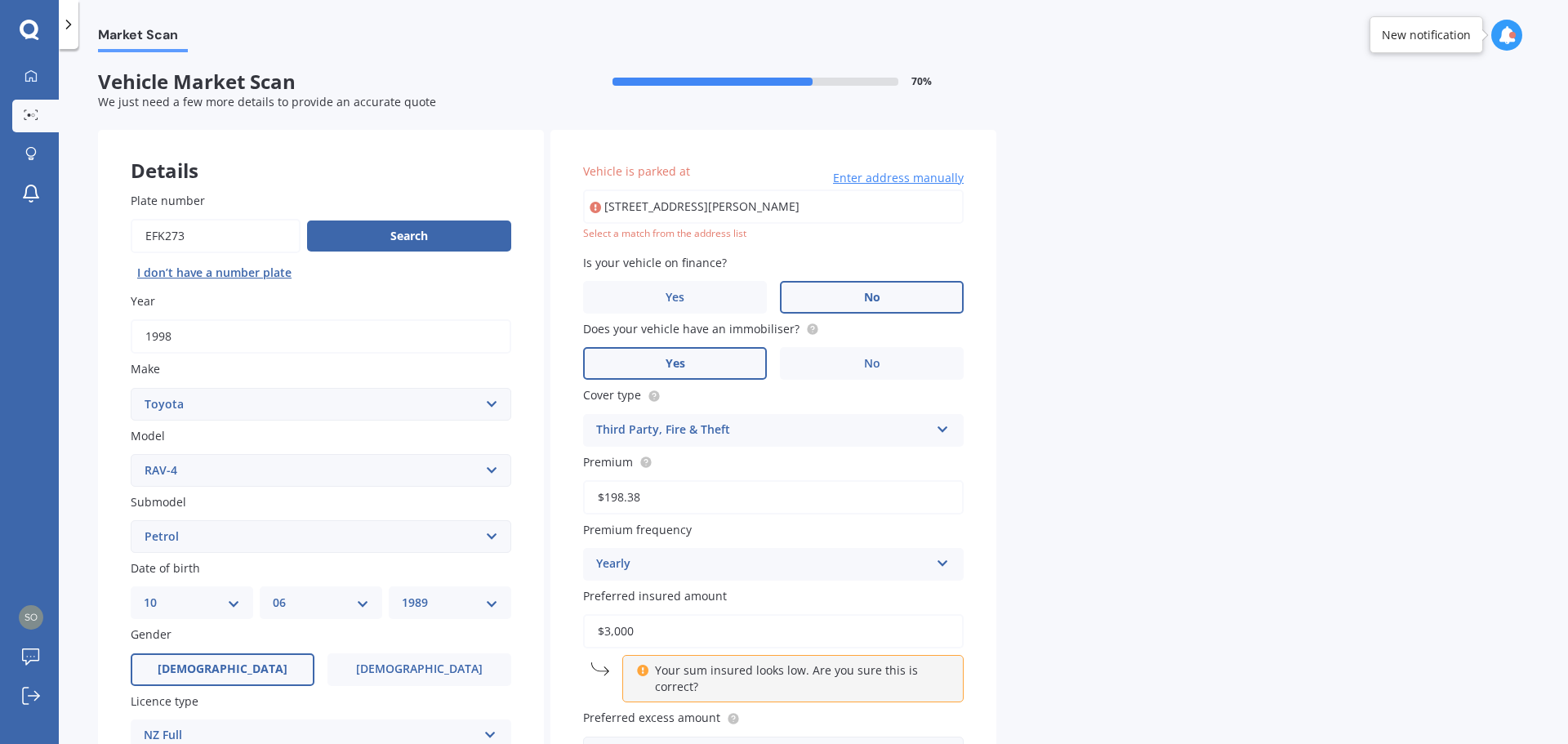
scroll to position [0, 0]
click at [663, 213] on input "[STREET_ADDRESS][PERSON_NAME]" at bounding box center [773, 208] width 381 height 34
drag, startPoint x: 819, startPoint y: 206, endPoint x: 674, endPoint y: 215, distance: 145.3
click at [674, 215] on input "[STREET_ADDRESS][PERSON_NAME]" at bounding box center [773, 208] width 381 height 34
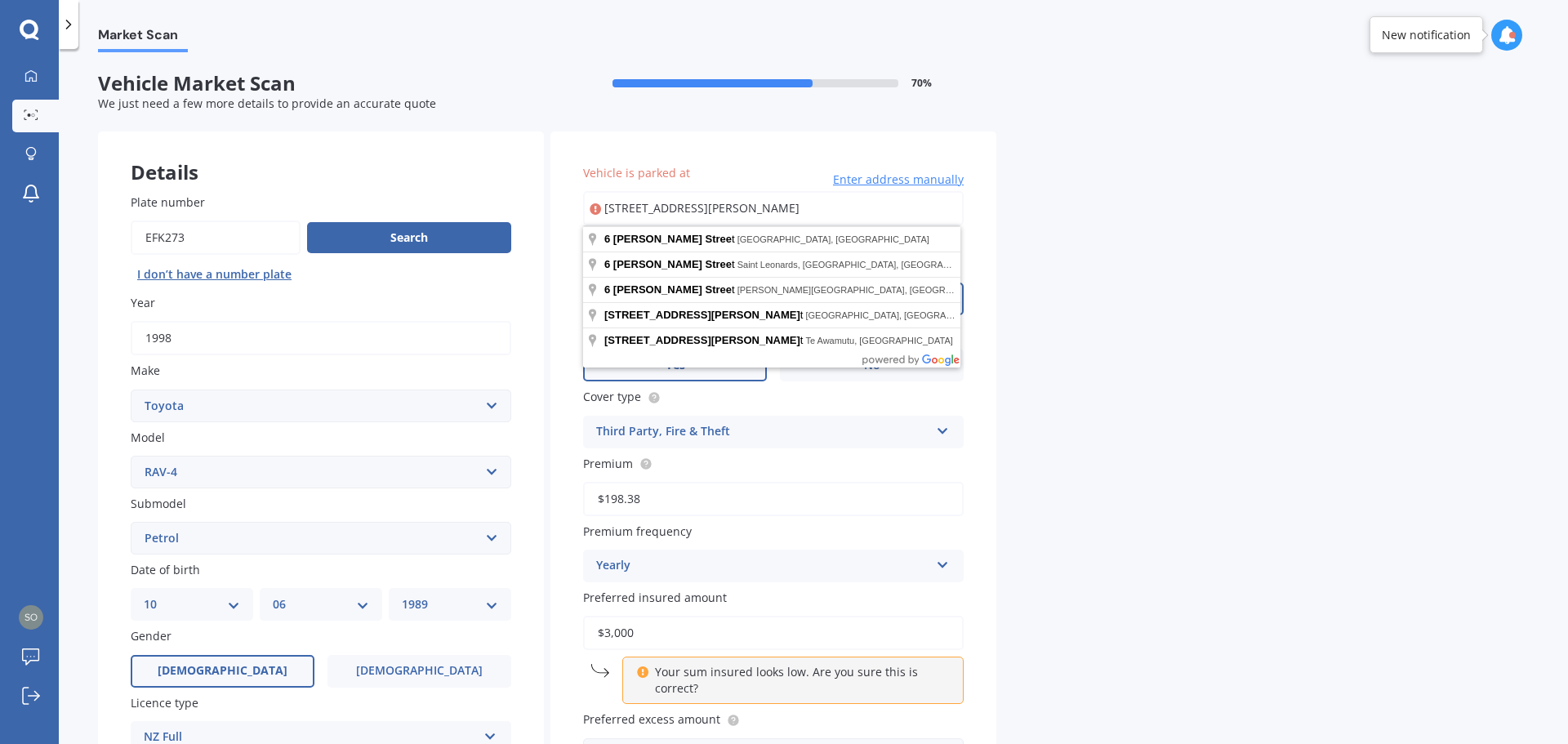
click at [1167, 289] on div "Market Scan Vehicle Market Scan 70 % We just need a few more details to provide…" at bounding box center [814, 399] width 1509 height 695
click at [715, 206] on input "[STREET_ADDRESS][PERSON_NAME]" at bounding box center [773, 208] width 381 height 34
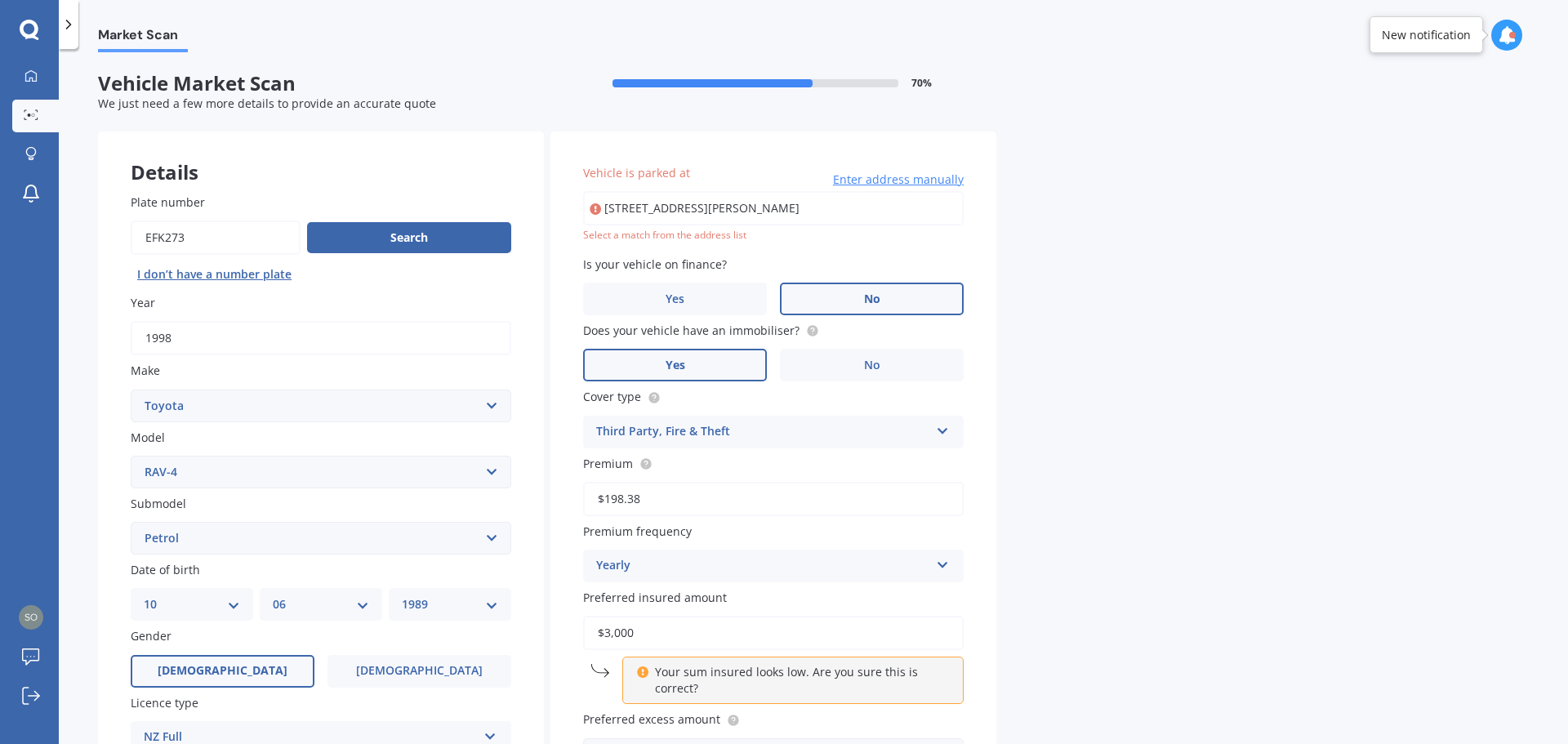
type input "[STREET_ADDRESS][PERSON_NAME]"
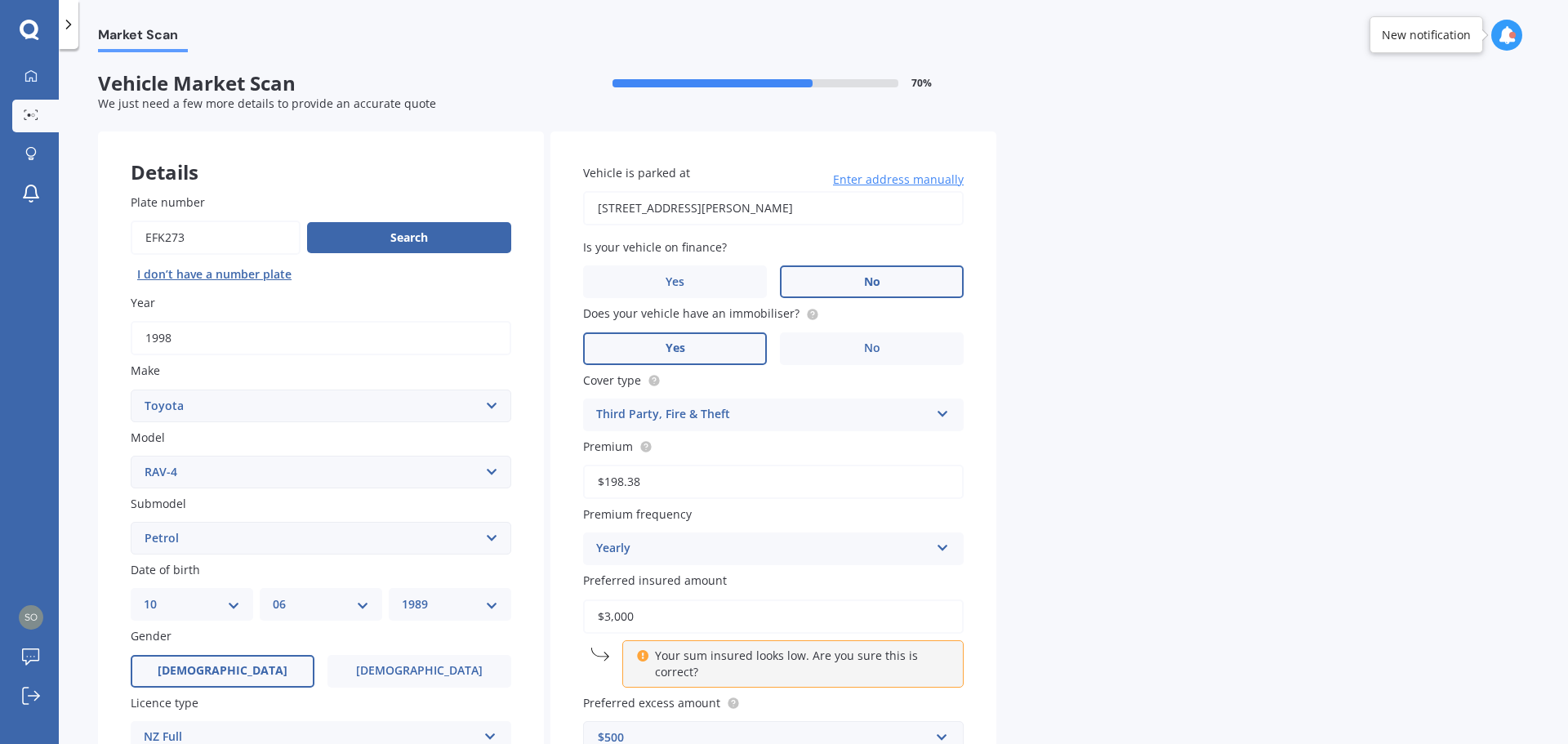
click at [806, 211] on input "[STREET_ADDRESS][PERSON_NAME]" at bounding box center [773, 208] width 381 height 34
drag, startPoint x: 802, startPoint y: 207, endPoint x: 585, endPoint y: 199, distance: 217.1
click at [585, 199] on input "[STREET_ADDRESS][PERSON_NAME]" at bounding box center [773, 208] width 381 height 34
type input "[STREET_ADDRESS][PERSON_NAME]"
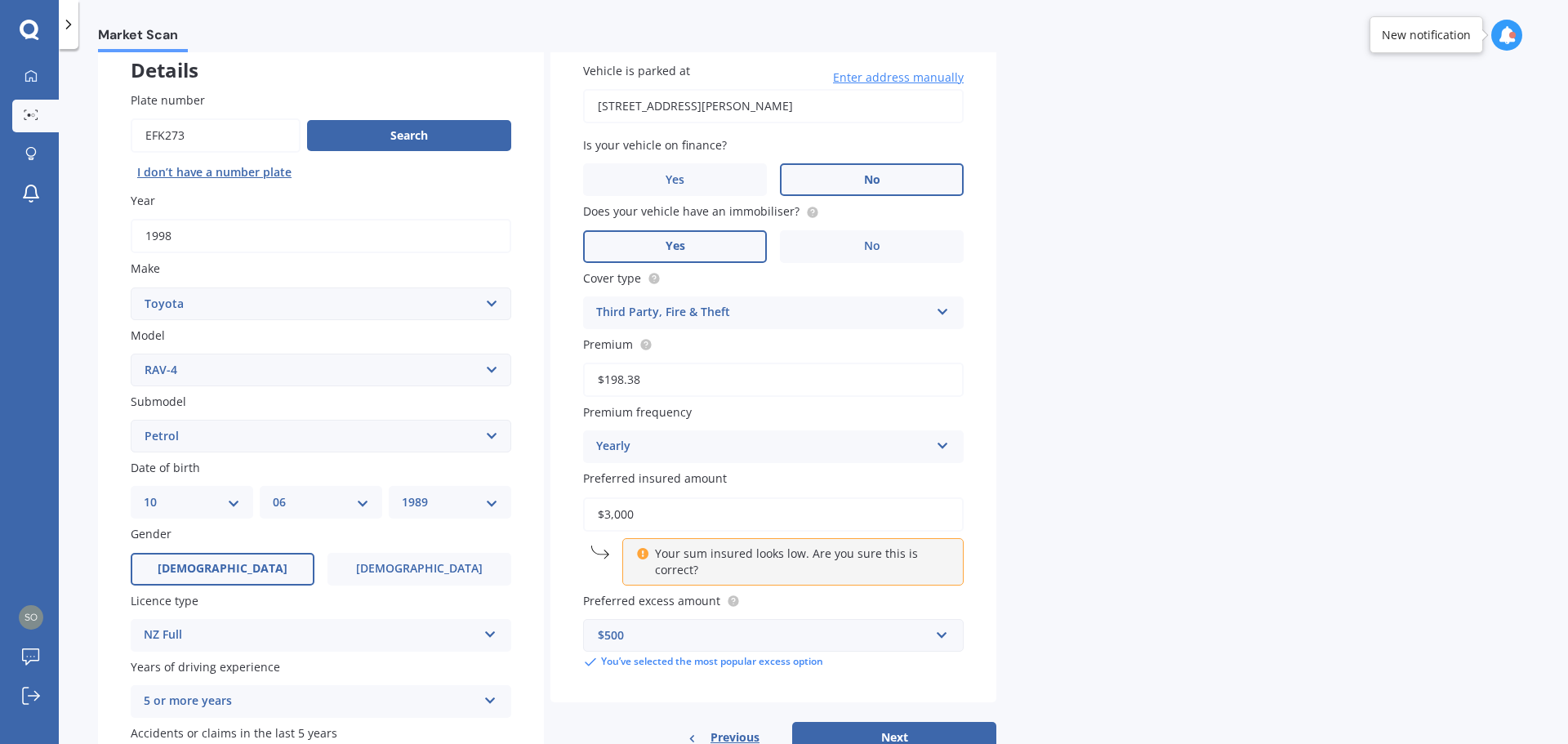
scroll to position [217, 0]
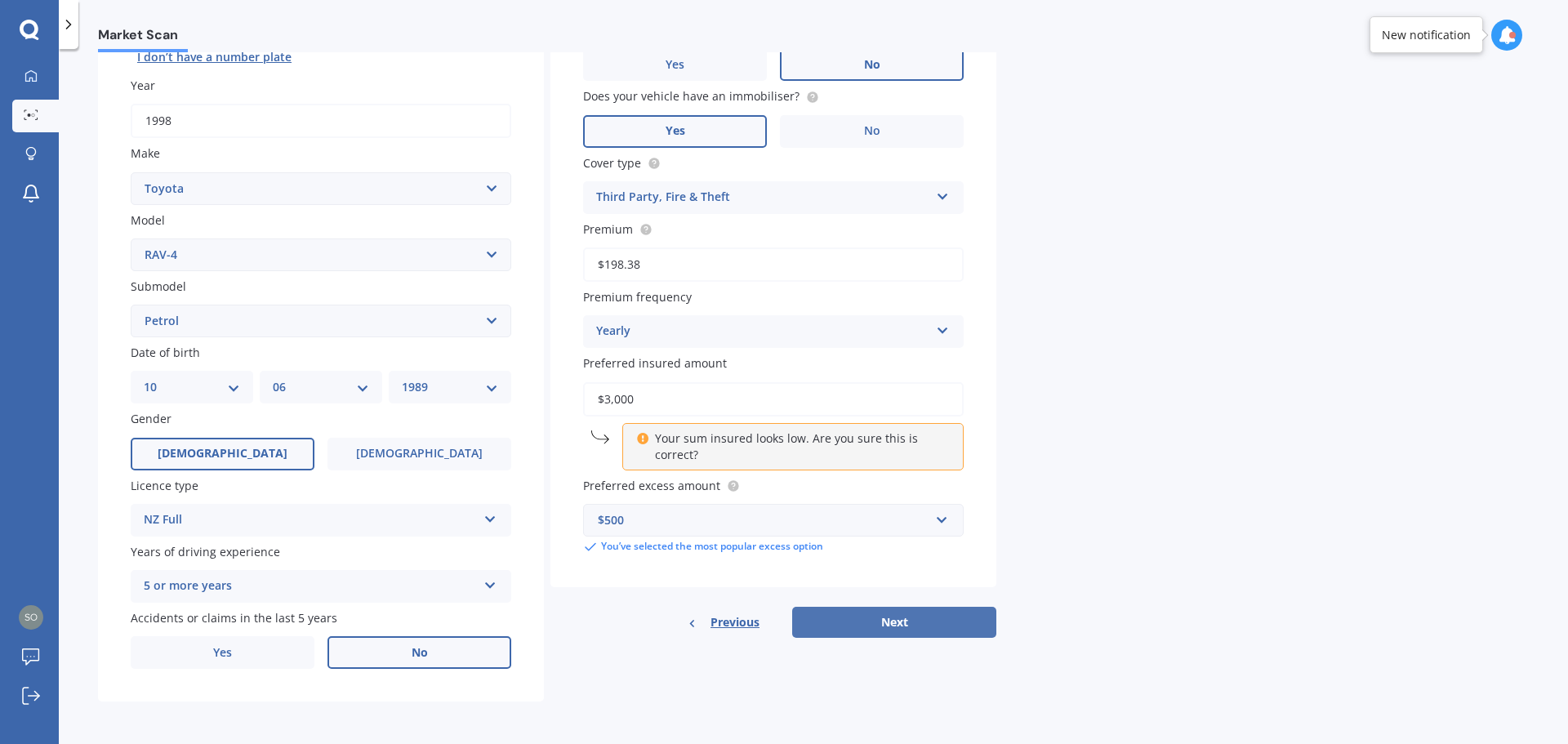
click at [883, 630] on button "Next" at bounding box center [894, 623] width 204 height 31
select select "10"
select select "06"
select select "1989"
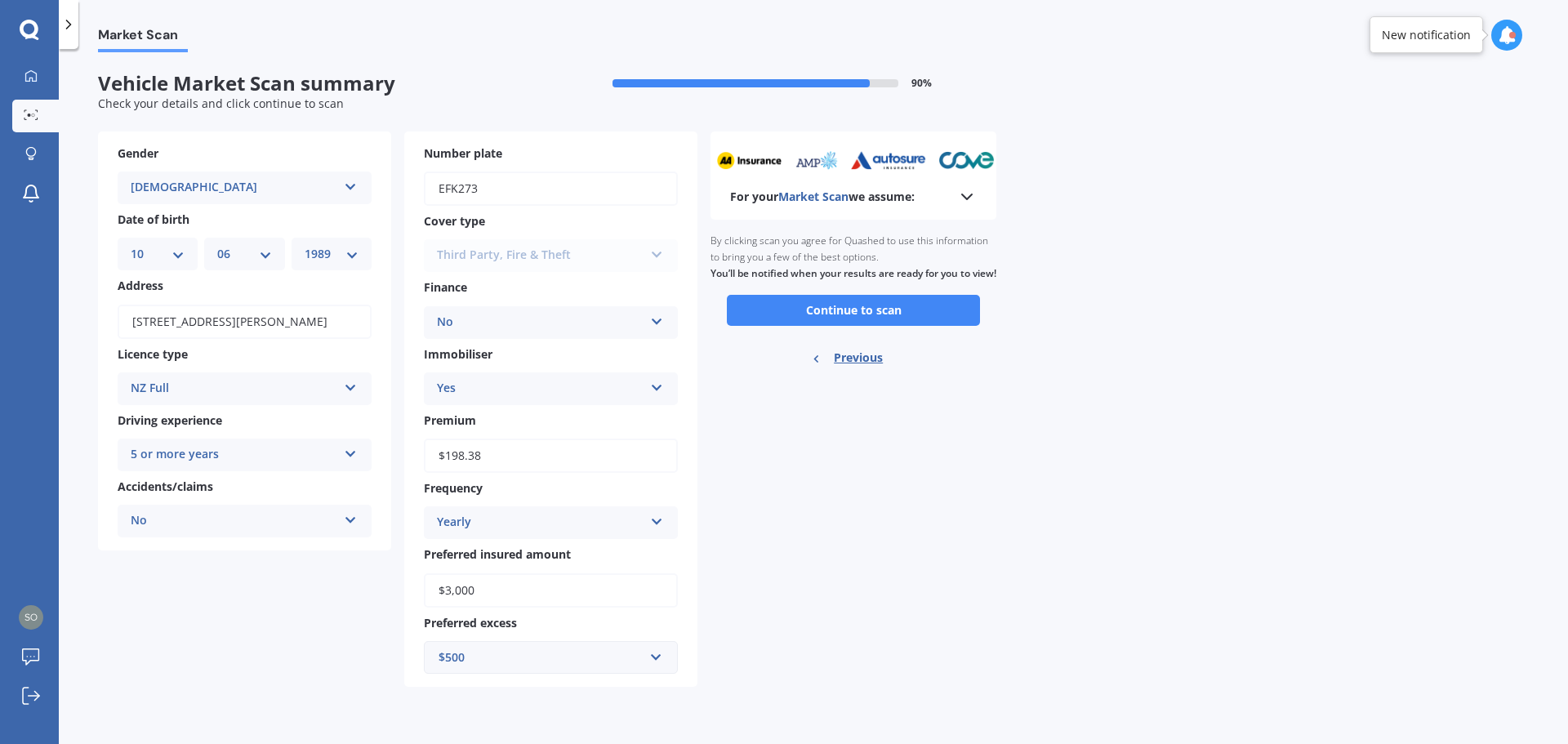
scroll to position [0, 0]
click at [812, 326] on button "Continue to scan" at bounding box center [853, 310] width 253 height 31
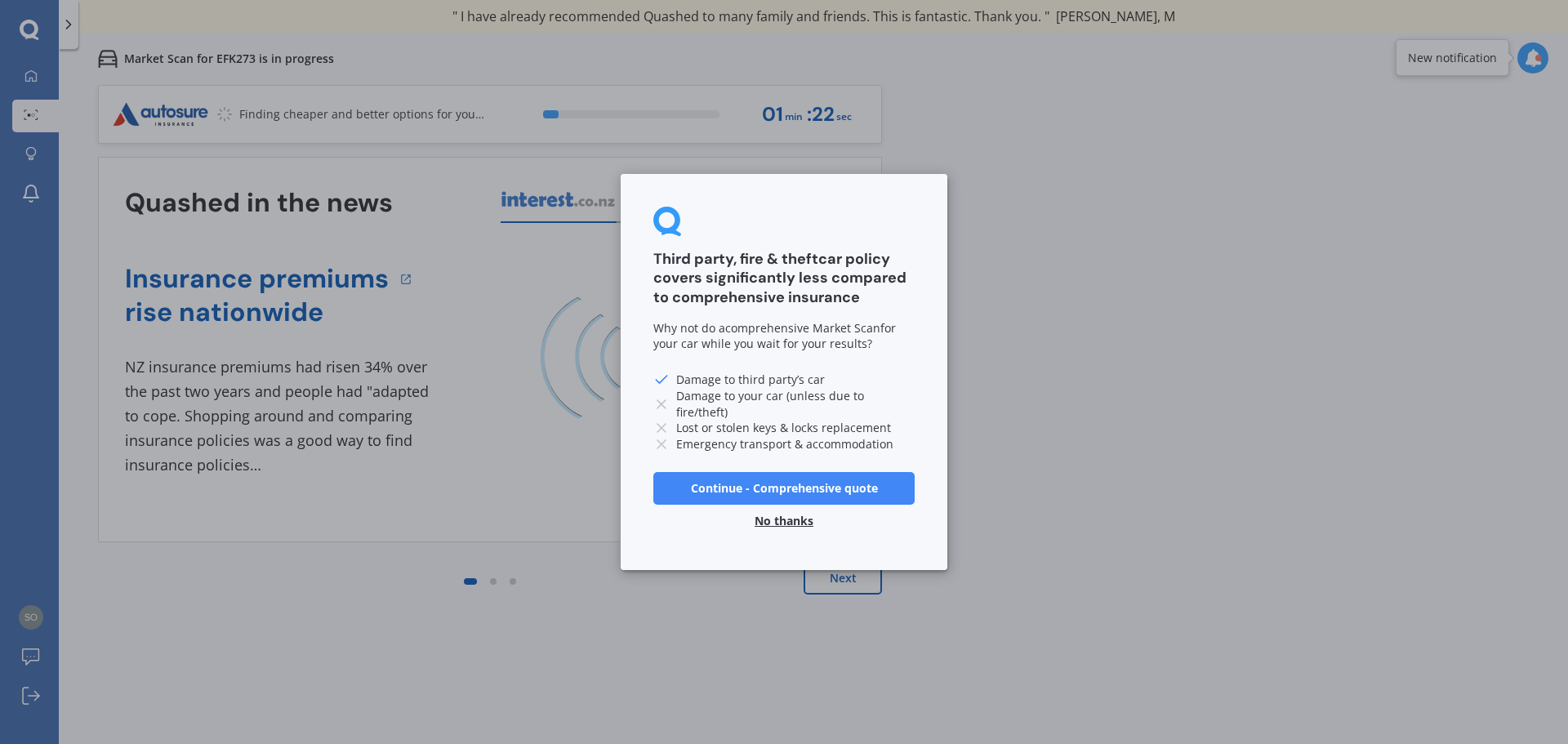
click at [798, 521] on button "No thanks" at bounding box center [784, 521] width 79 height 33
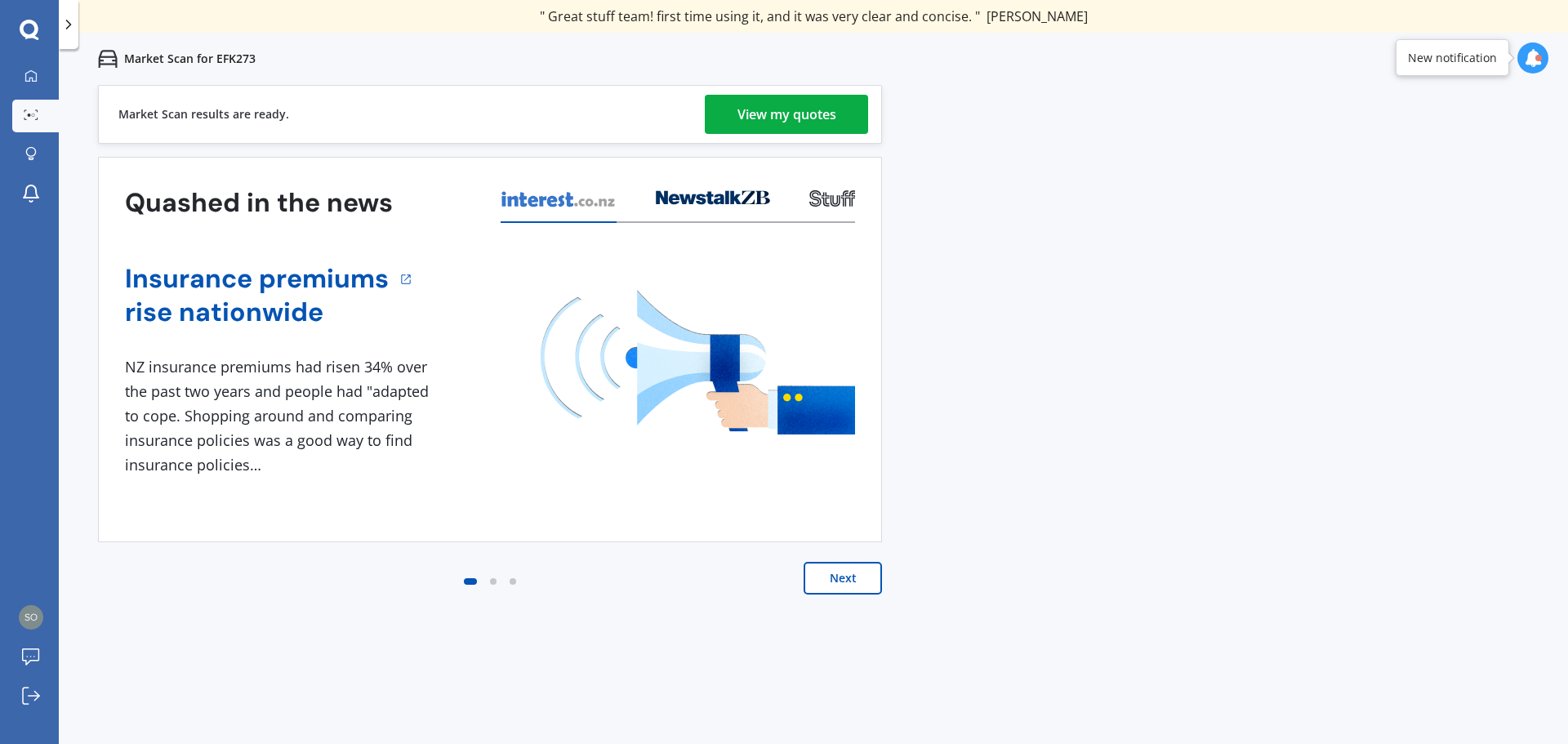
click at [814, 114] on div "View my quotes" at bounding box center [786, 115] width 98 height 39
